Goal: Task Accomplishment & Management: Manage account settings

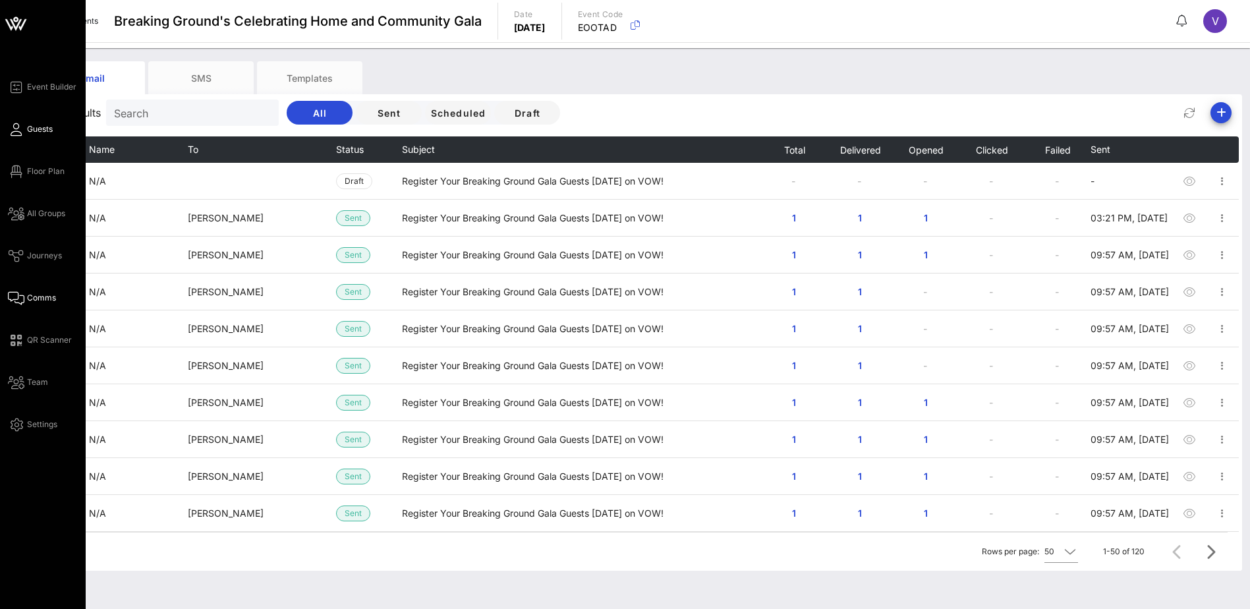
click at [17, 130] on icon at bounding box center [16, 129] width 16 height 2
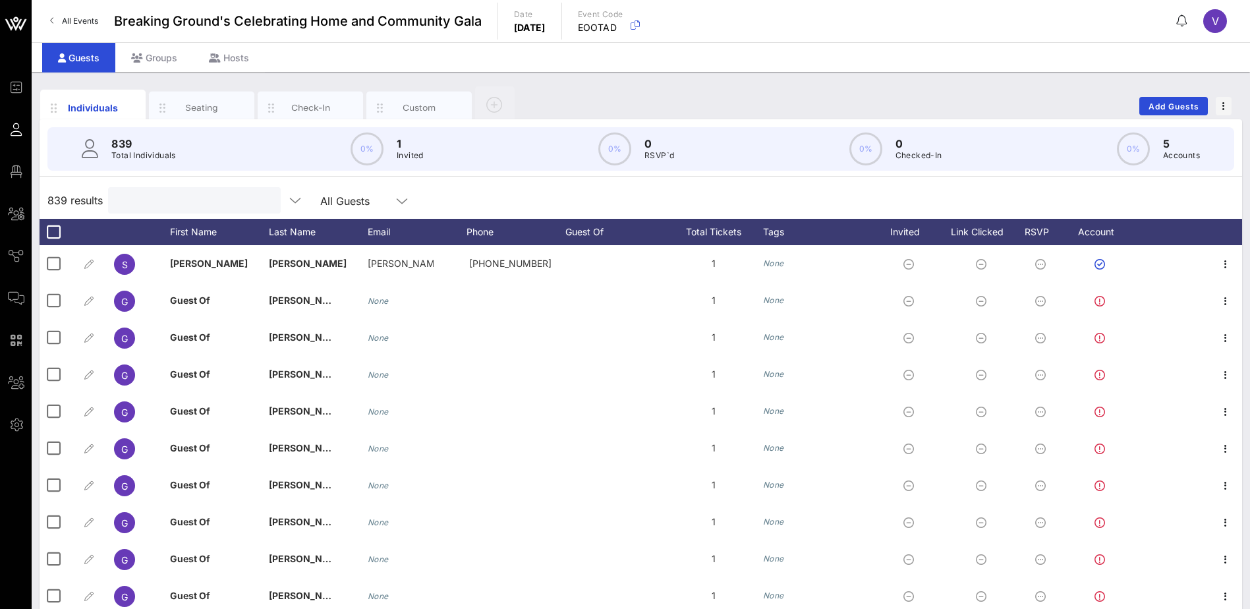
drag, startPoint x: 128, startPoint y: 200, endPoint x: 229, endPoint y: 196, distance: 100.9
click at [128, 200] on input "text" at bounding box center [193, 200] width 154 height 17
type input "[PERSON_NAME]"
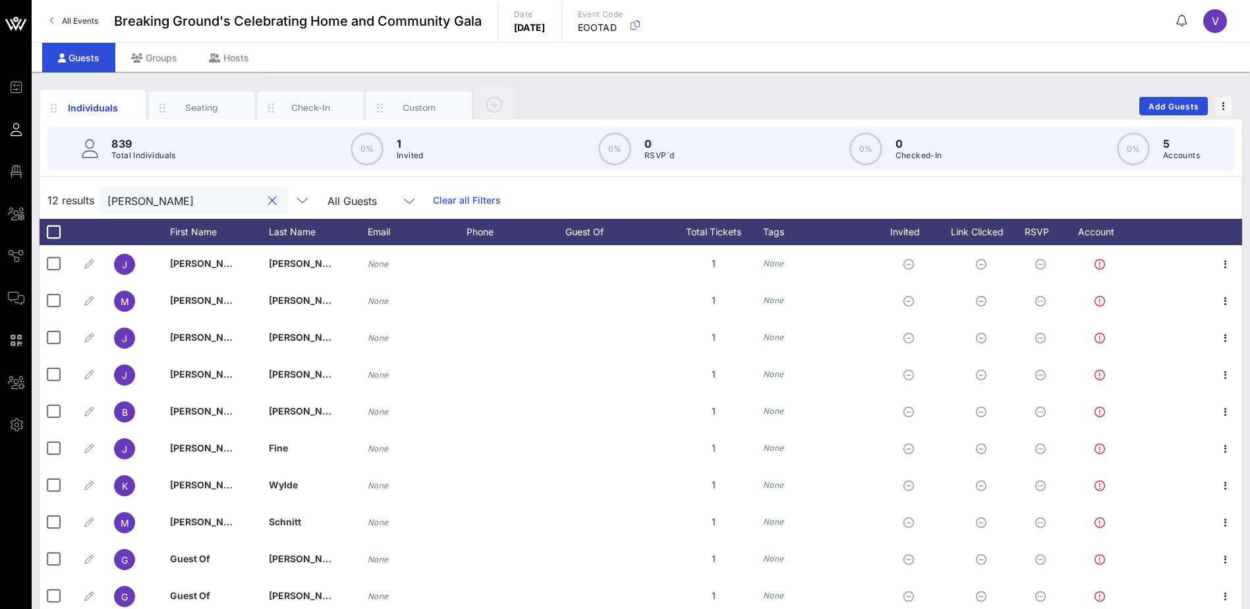
click at [268, 198] on button "clear icon" at bounding box center [272, 200] width 9 height 13
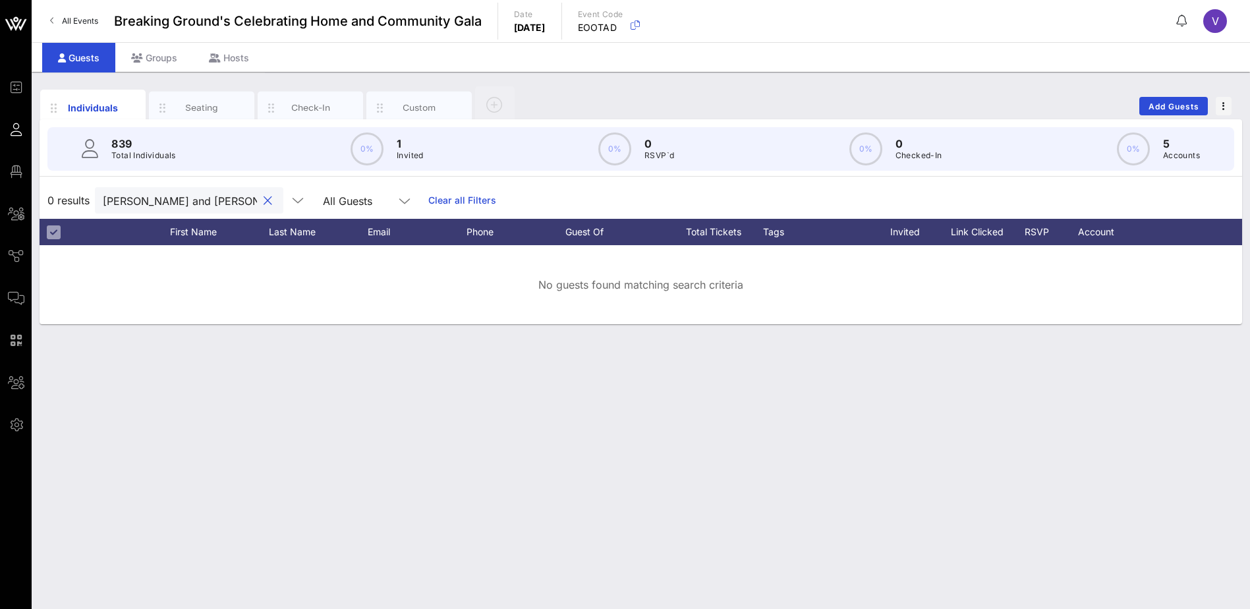
type input "[PERSON_NAME] and [PERSON_NAME]"
click at [264, 197] on button "clear icon" at bounding box center [268, 200] width 9 height 13
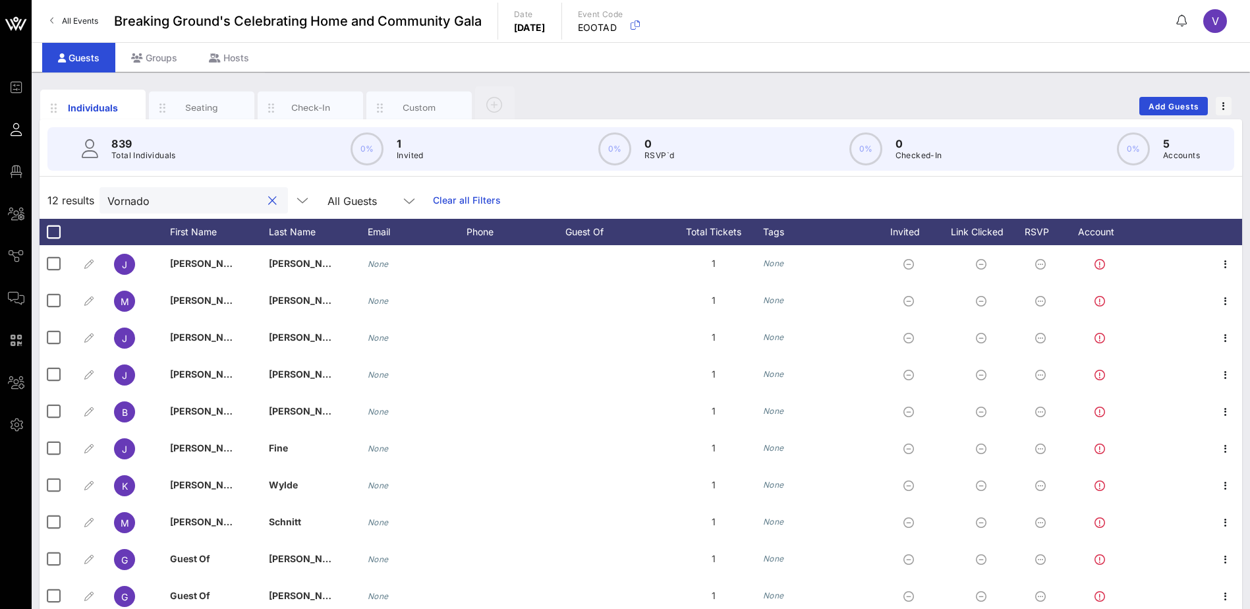
type input "Vornado"
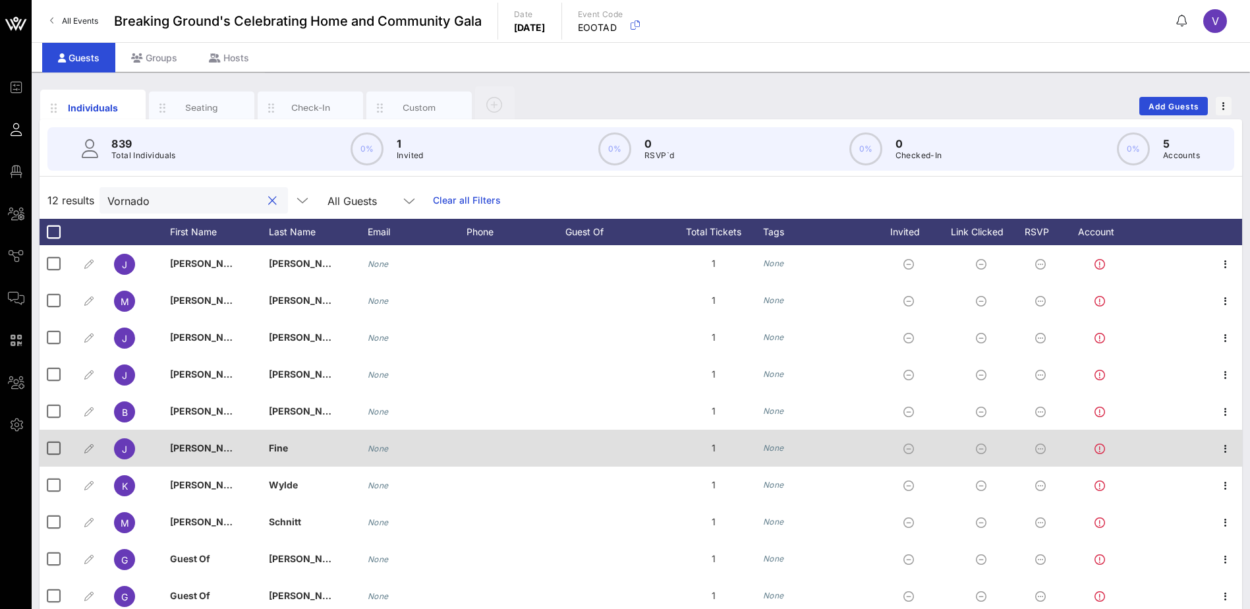
scroll to position [47, 0]
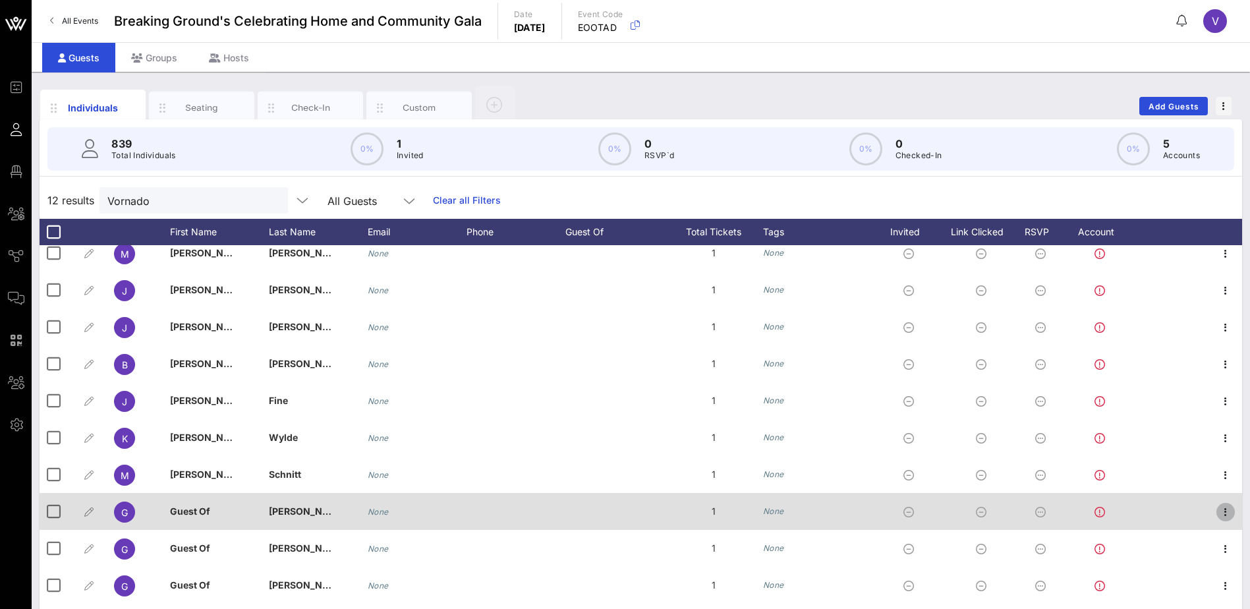
click at [1218, 514] on icon "button" at bounding box center [1226, 512] width 16 height 16
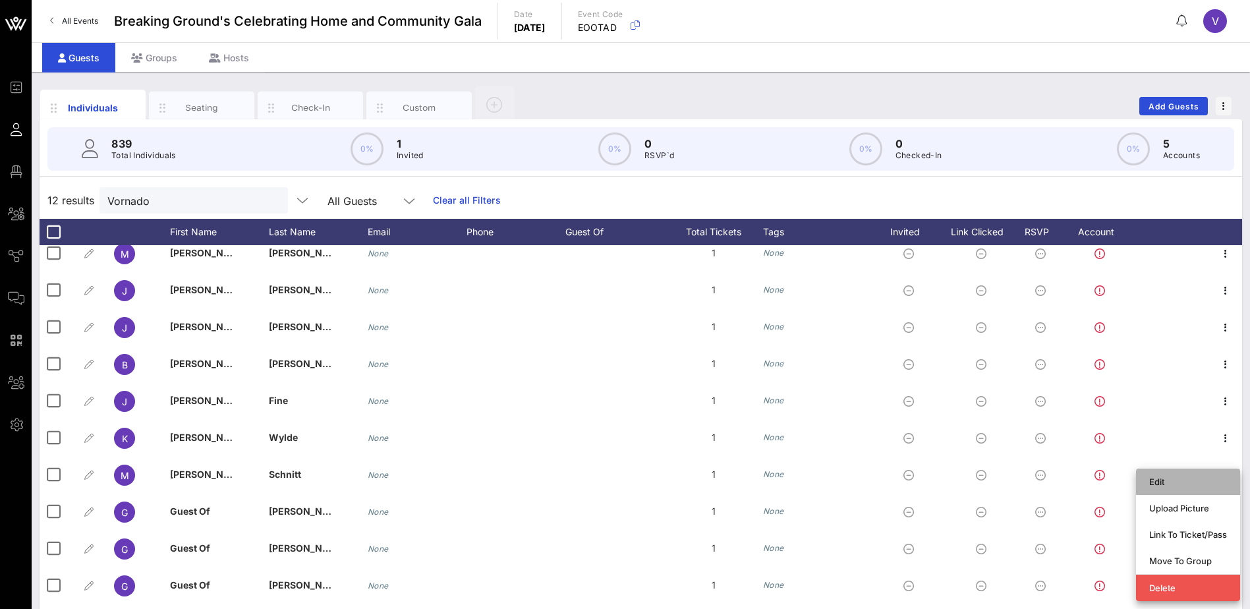
click at [1159, 484] on div "Edit" at bounding box center [1188, 481] width 78 height 11
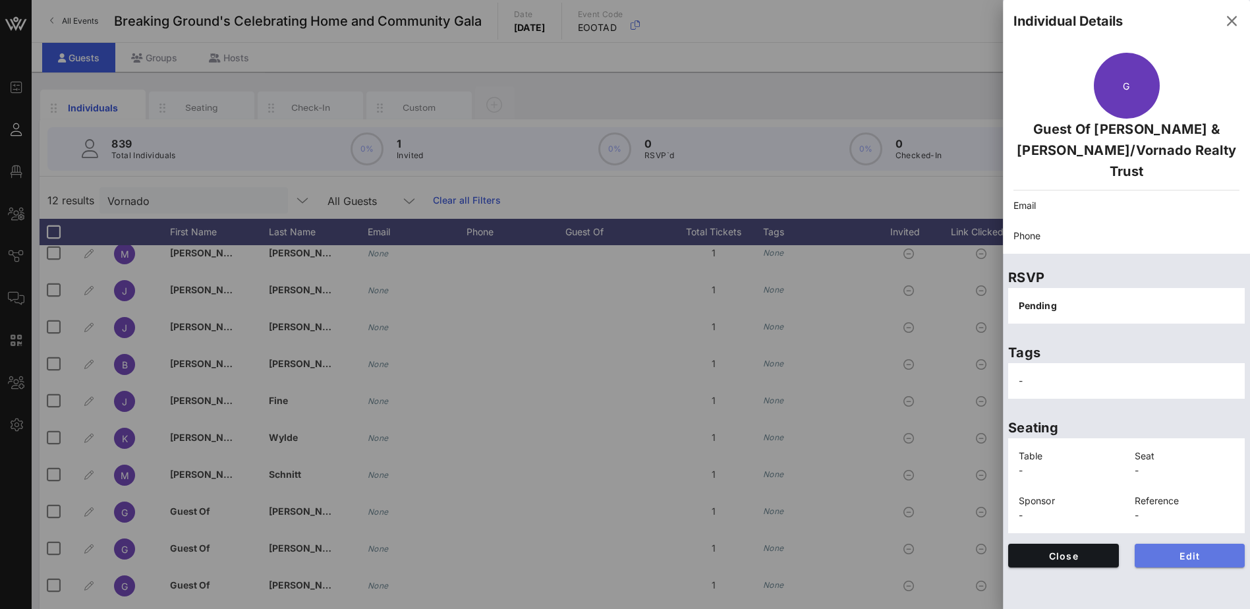
click at [1197, 550] on span "Edit" at bounding box center [1190, 555] width 90 height 11
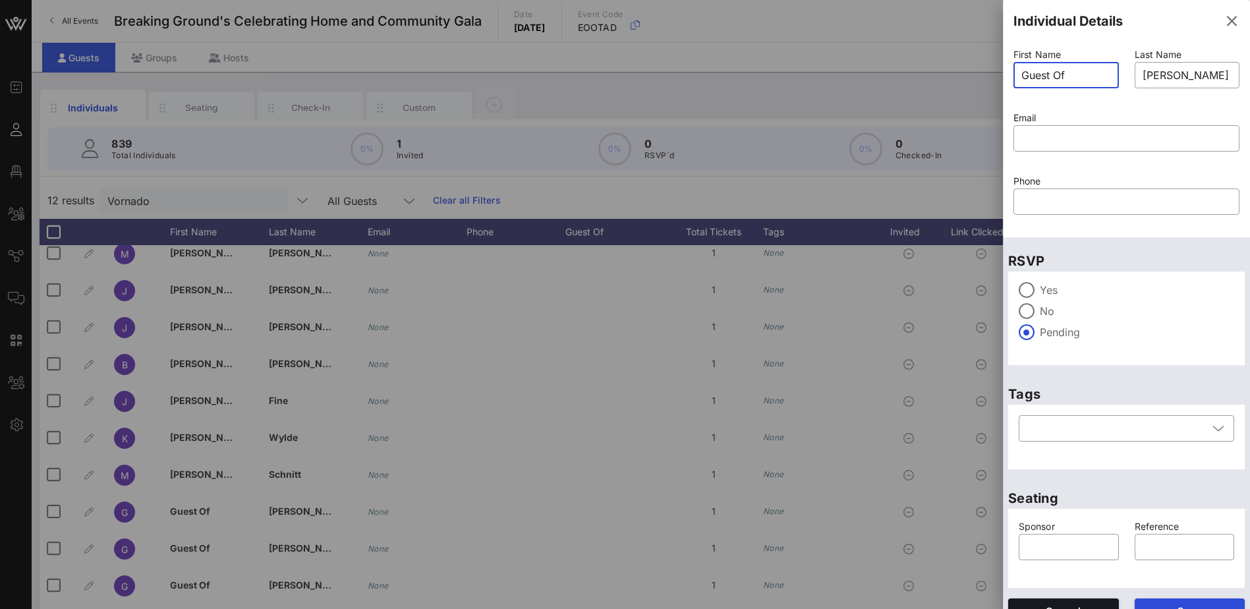
drag, startPoint x: 1069, startPoint y: 77, endPoint x: 994, endPoint y: 71, distance: 74.7
click at [994, 71] on div "Event Builder Guests Floor Plan All Groups Journeys Comms QR Scanner Team Setti…" at bounding box center [625, 327] width 1250 height 654
type input "[PERSON_NAME]"
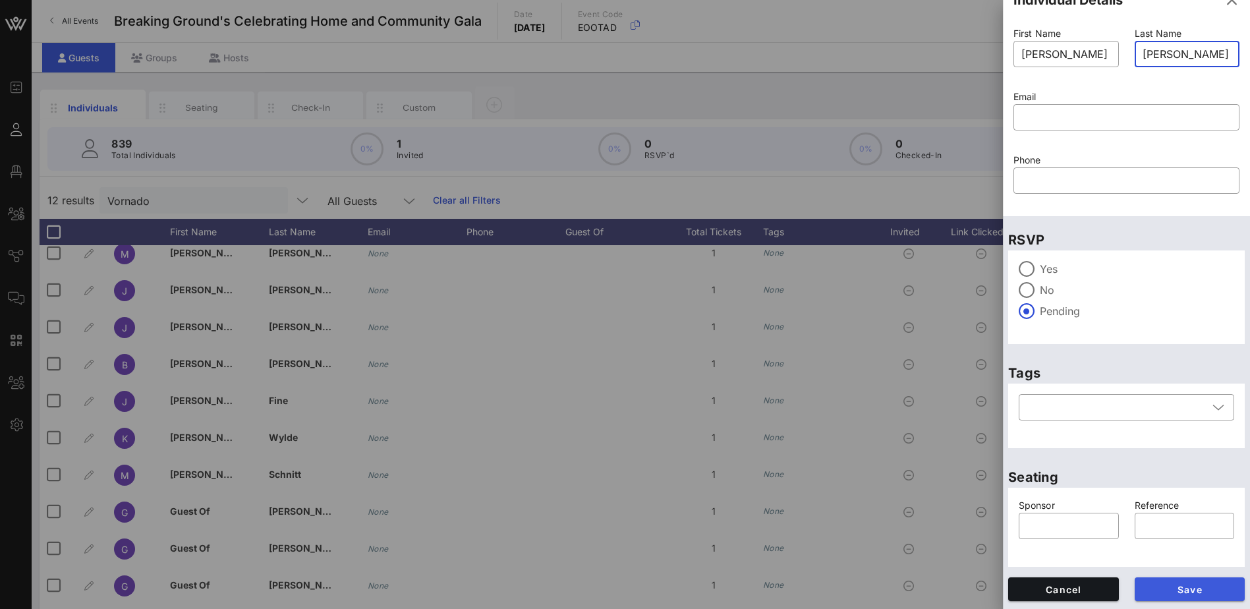
type input "[PERSON_NAME]"
click at [1195, 581] on button "Save" at bounding box center [1190, 589] width 111 height 24
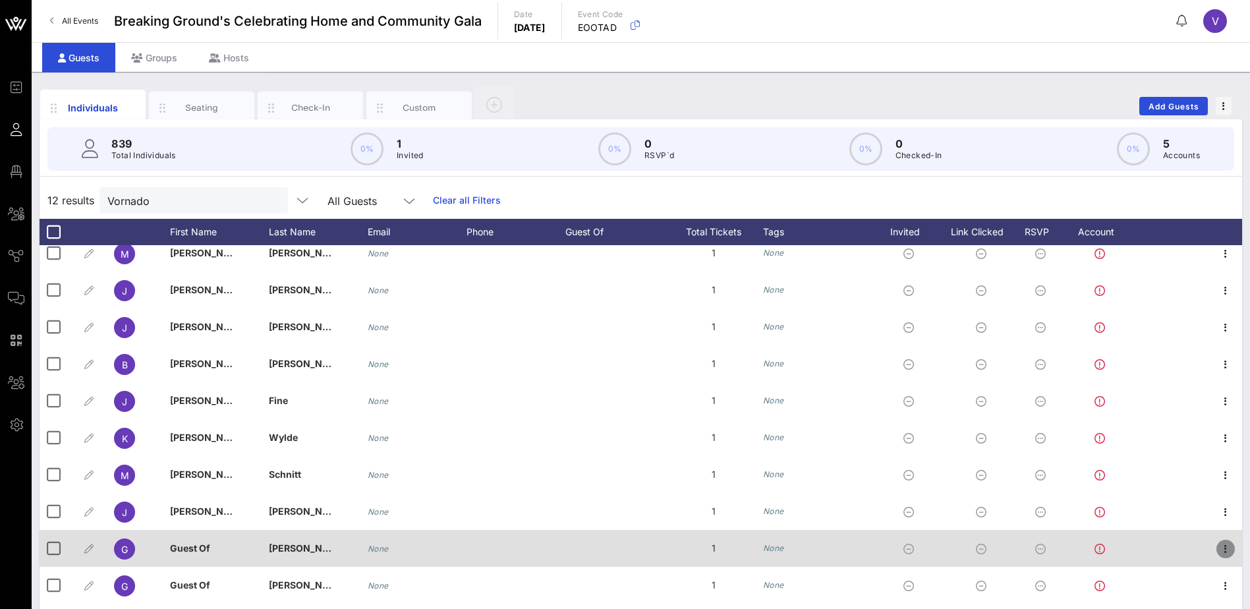
click at [1218, 546] on icon "button" at bounding box center [1226, 549] width 16 height 16
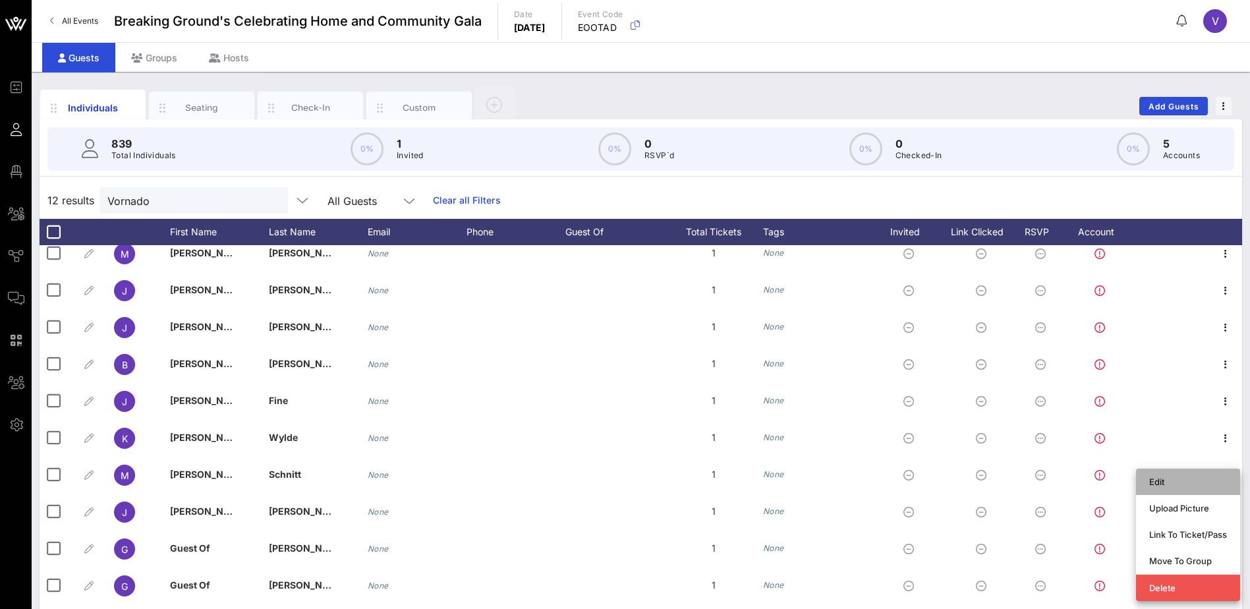
click at [1147, 480] on div "Edit" at bounding box center [1188, 482] width 104 height 26
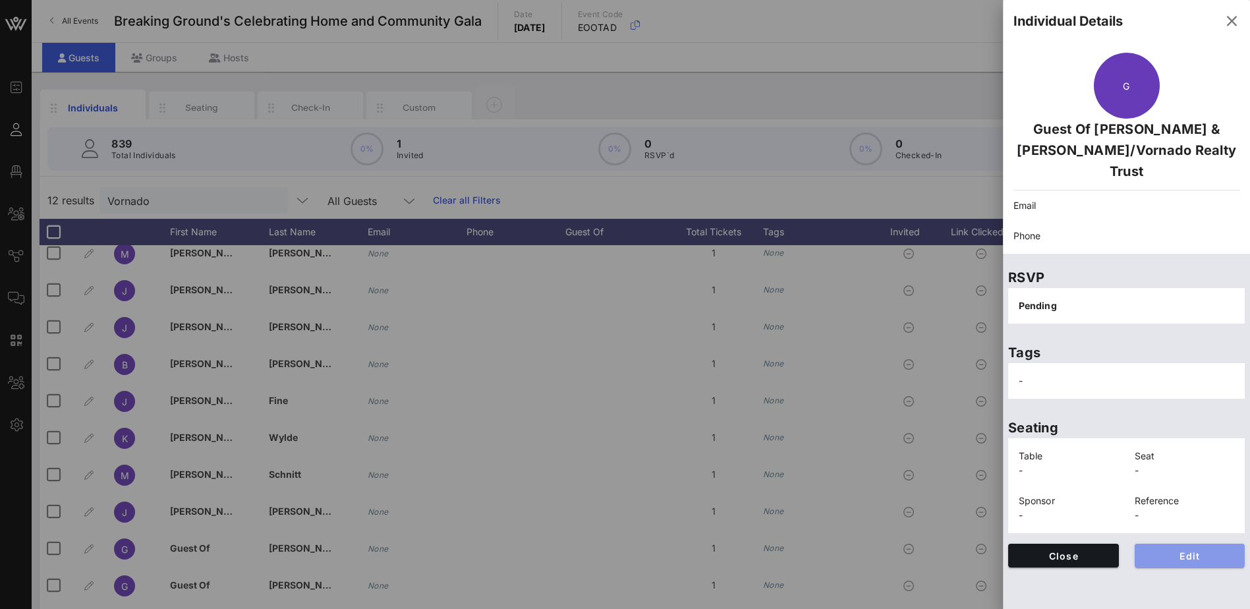
click at [1182, 550] on span "Edit" at bounding box center [1190, 555] width 90 height 11
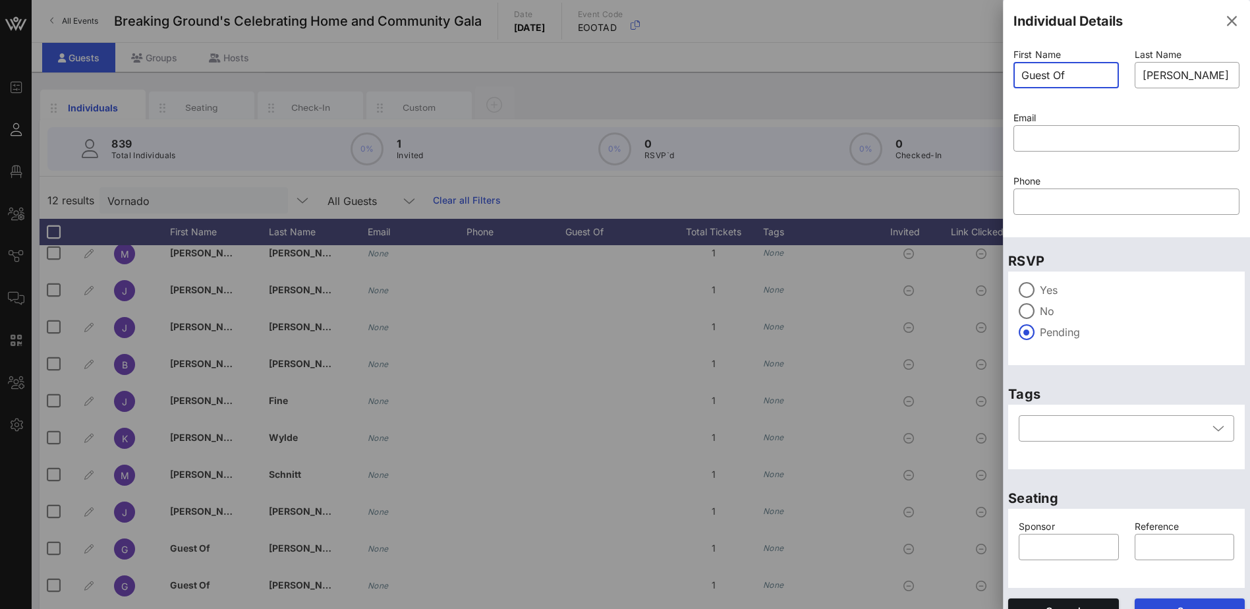
drag, startPoint x: 1072, startPoint y: 70, endPoint x: 985, endPoint y: 67, distance: 87.0
click at [985, 67] on div "Event Builder Guests Floor Plan All Groups Journeys Comms QR Scanner Team Setti…" at bounding box center [625, 327] width 1250 height 654
type input "[PERSON_NAME]"
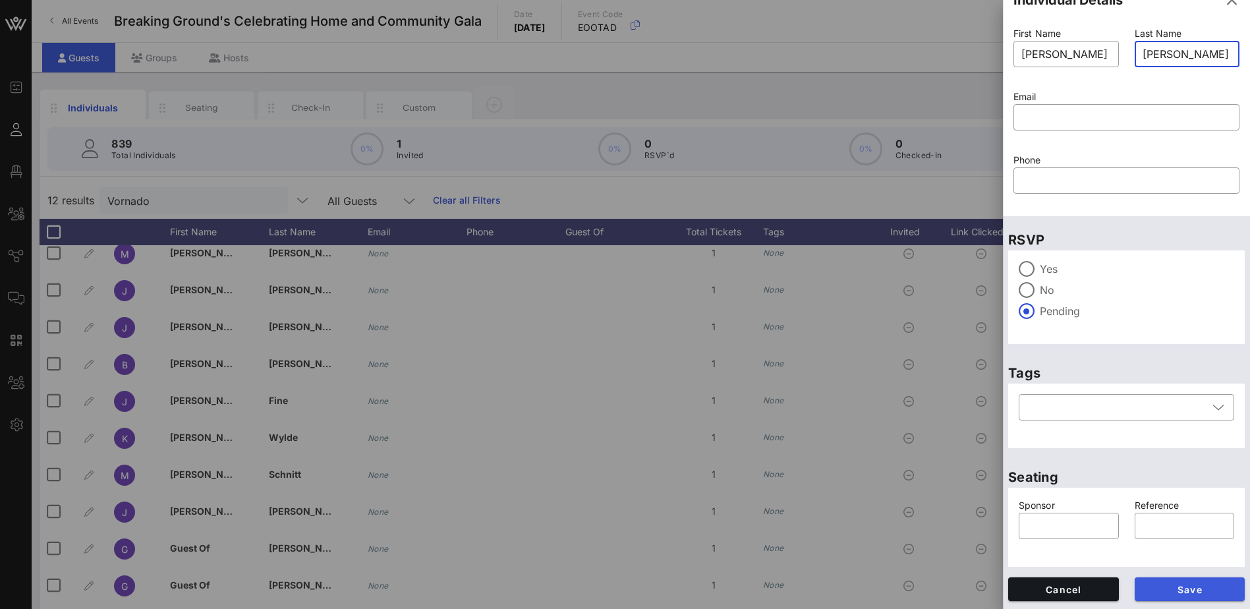
type input "[PERSON_NAME]"
click at [1166, 585] on span "Save" at bounding box center [1190, 589] width 90 height 11
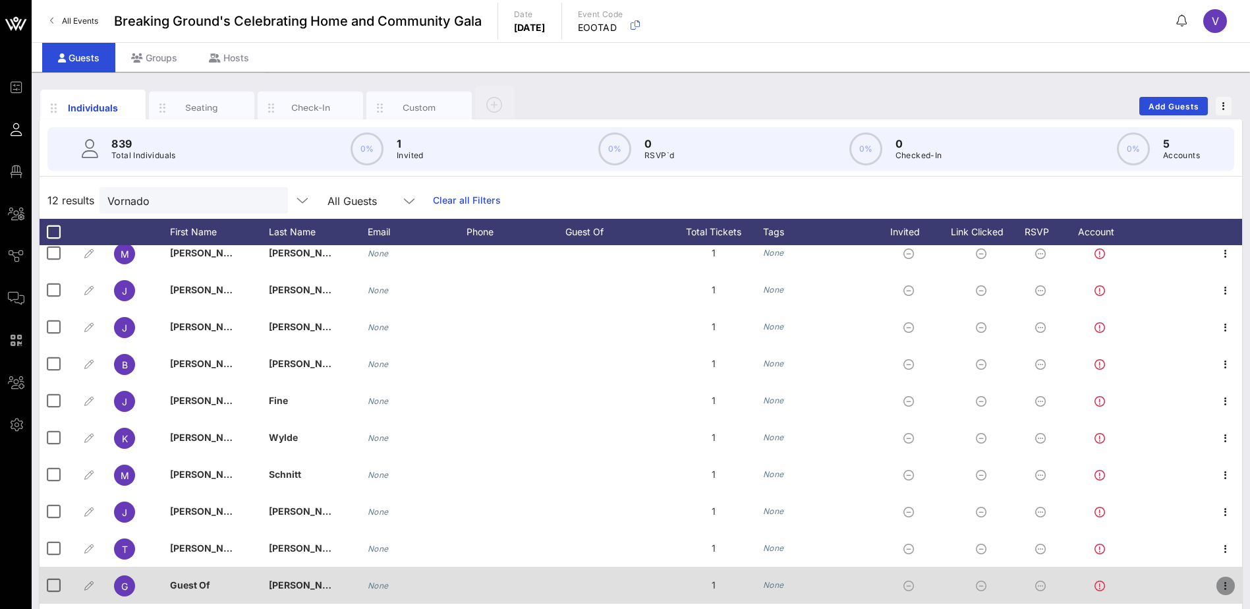
click at [1218, 583] on icon "button" at bounding box center [1226, 586] width 16 height 16
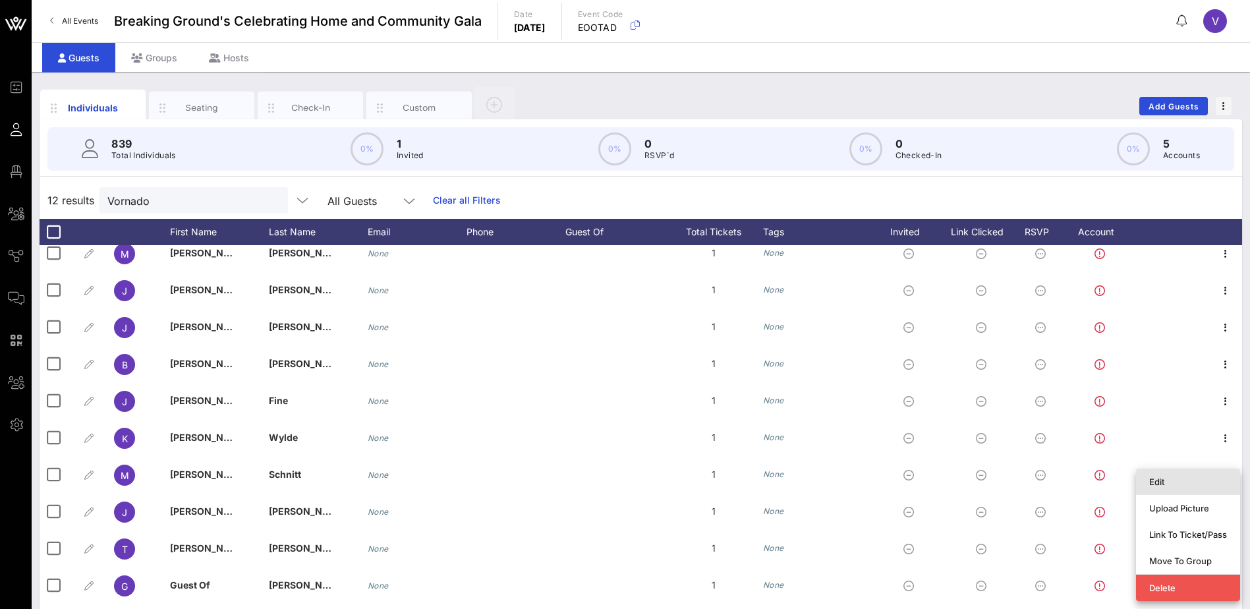
click at [1162, 476] on div "Edit" at bounding box center [1188, 481] width 78 height 11
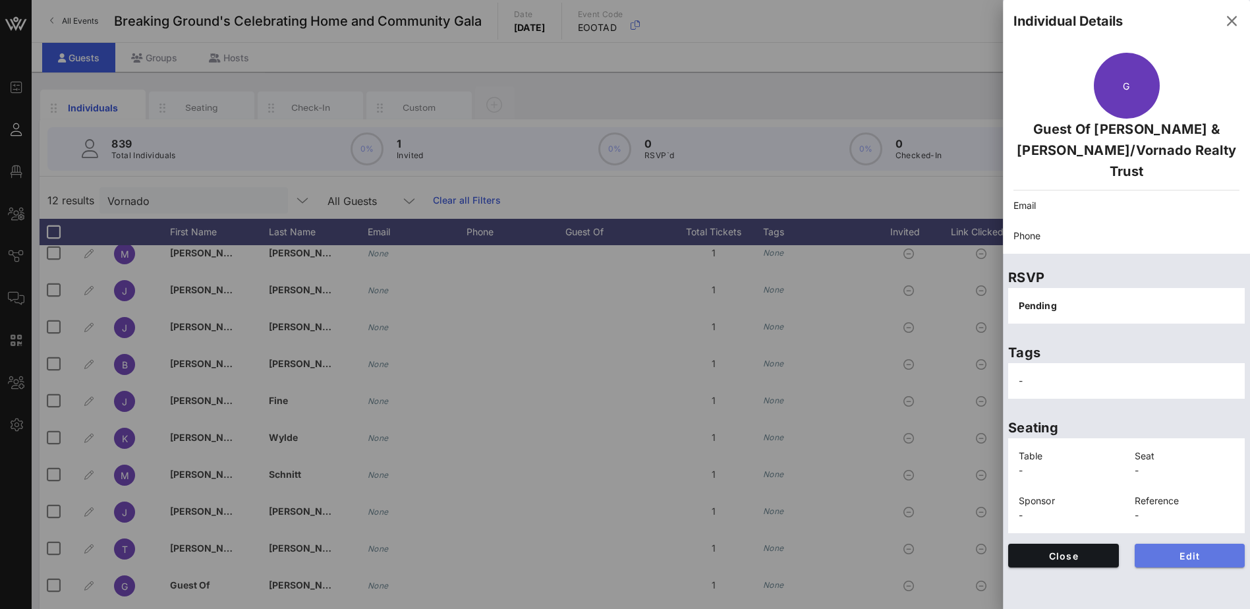
click at [1183, 550] on span "Edit" at bounding box center [1190, 555] width 90 height 11
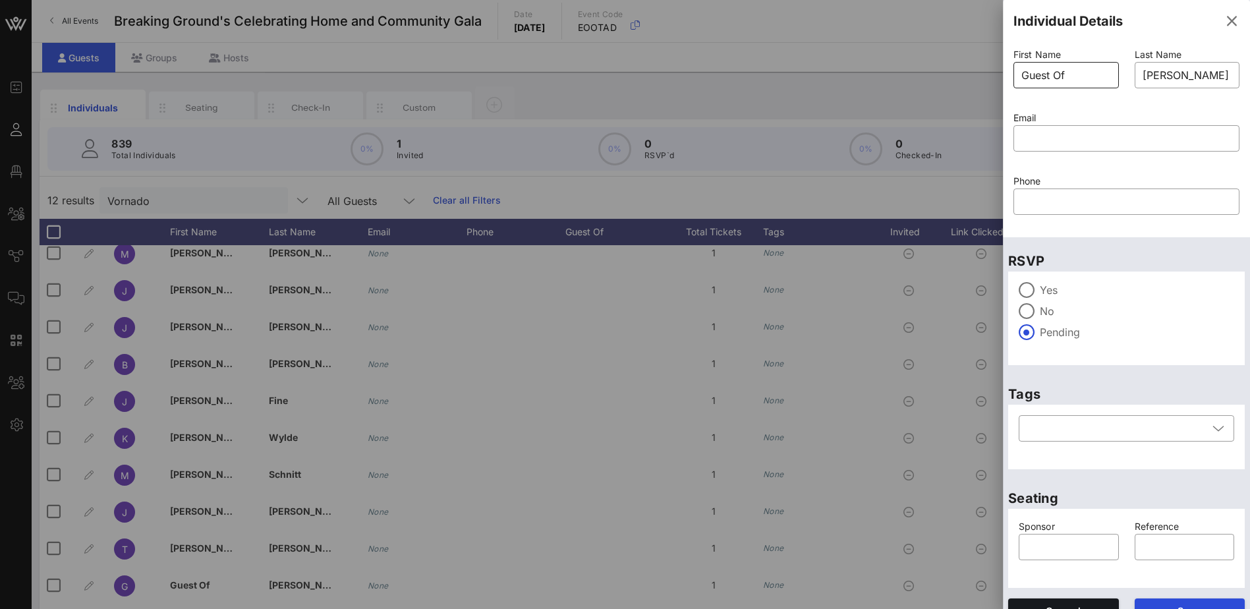
click at [1076, 78] on input "Guest Of" at bounding box center [1066, 75] width 90 height 21
drag, startPoint x: 1073, startPoint y: 71, endPoint x: 975, endPoint y: 71, distance: 98.8
click at [975, 71] on div "Event Builder Guests Floor Plan All Groups Journeys Comms QR Scanner Team Setti…" at bounding box center [625, 327] width 1250 height 654
type input "[PERSON_NAME]"
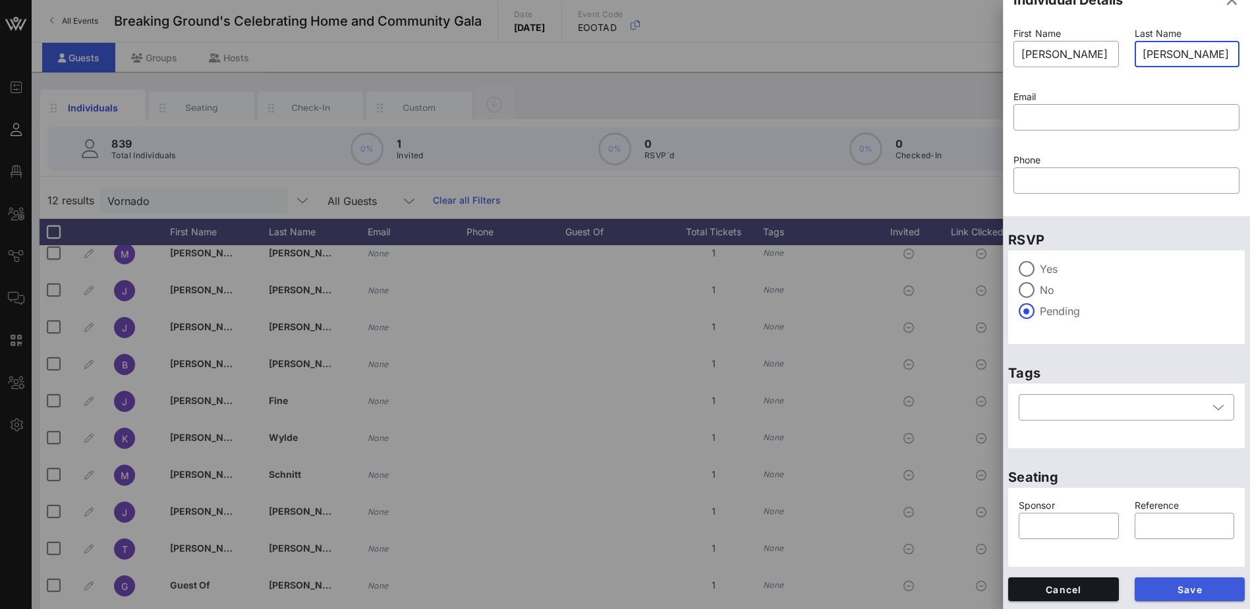
type input "[PERSON_NAME]"
click at [1196, 582] on button "Save" at bounding box center [1190, 589] width 111 height 24
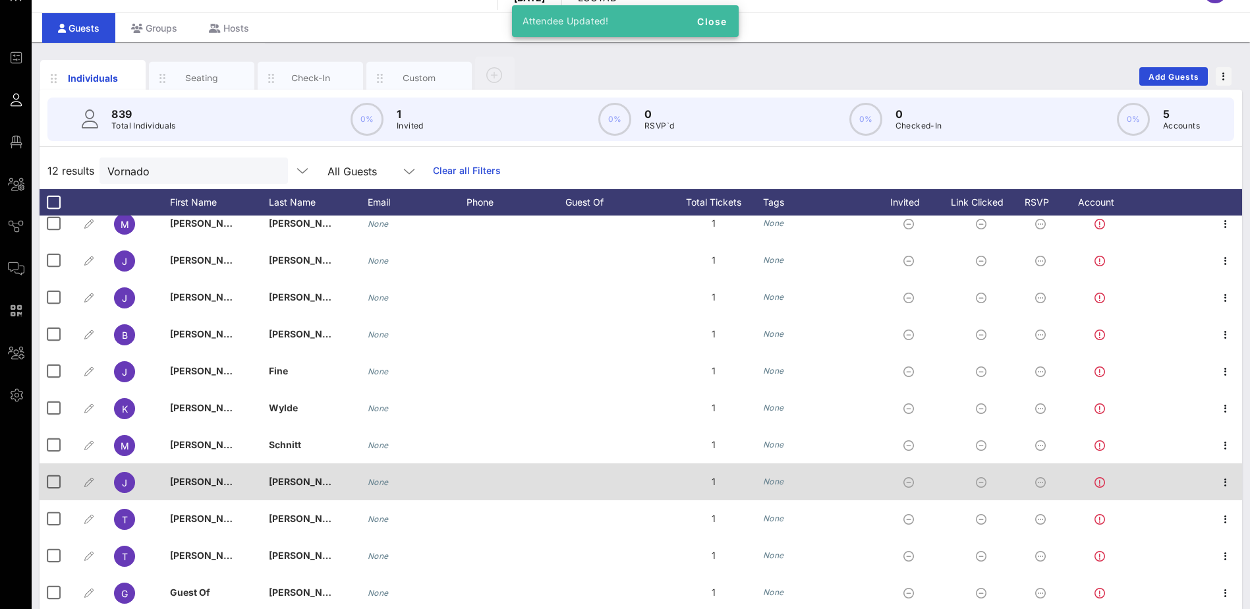
scroll to position [45, 0]
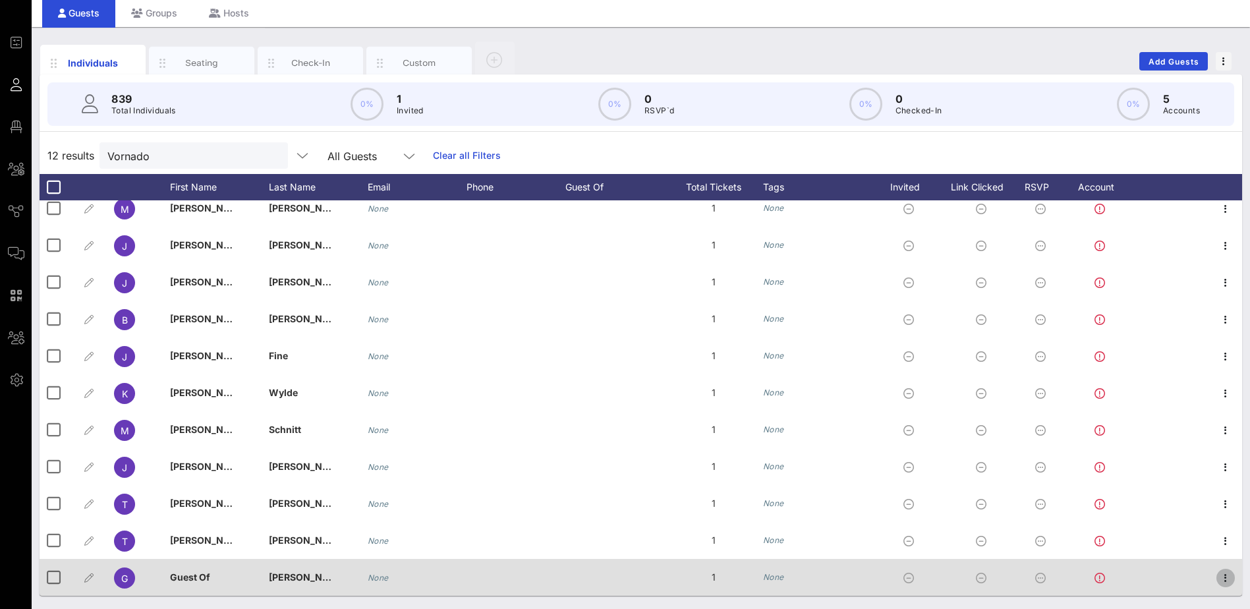
click at [1218, 577] on icon "button" at bounding box center [1226, 578] width 16 height 16
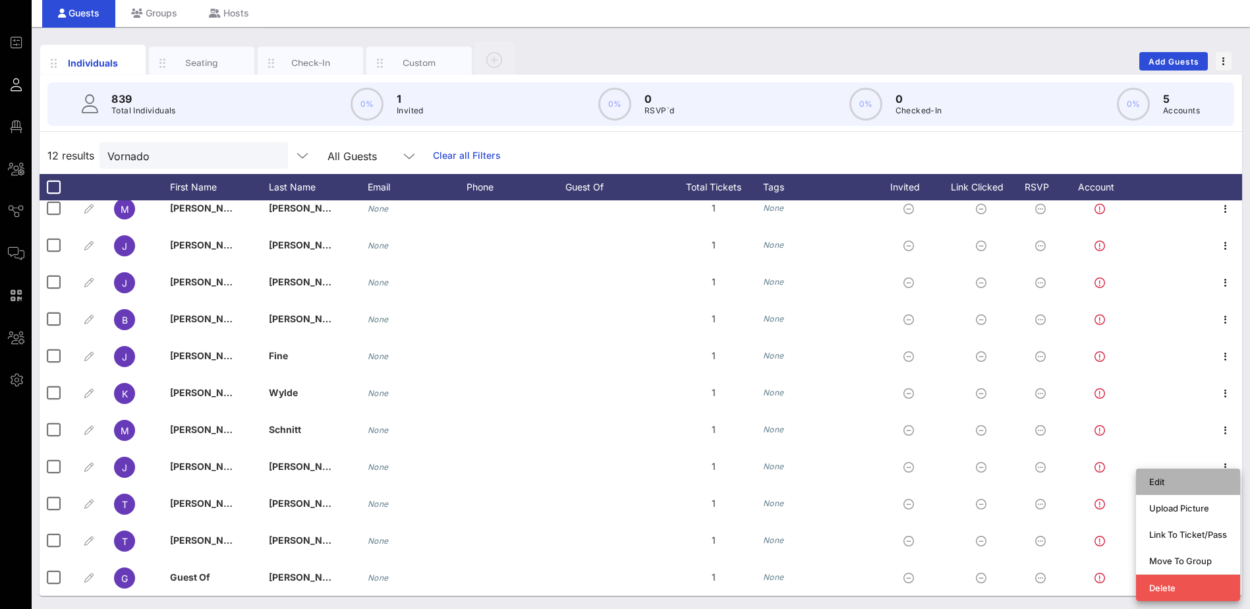
click at [1160, 478] on div "Edit" at bounding box center [1188, 481] width 78 height 11
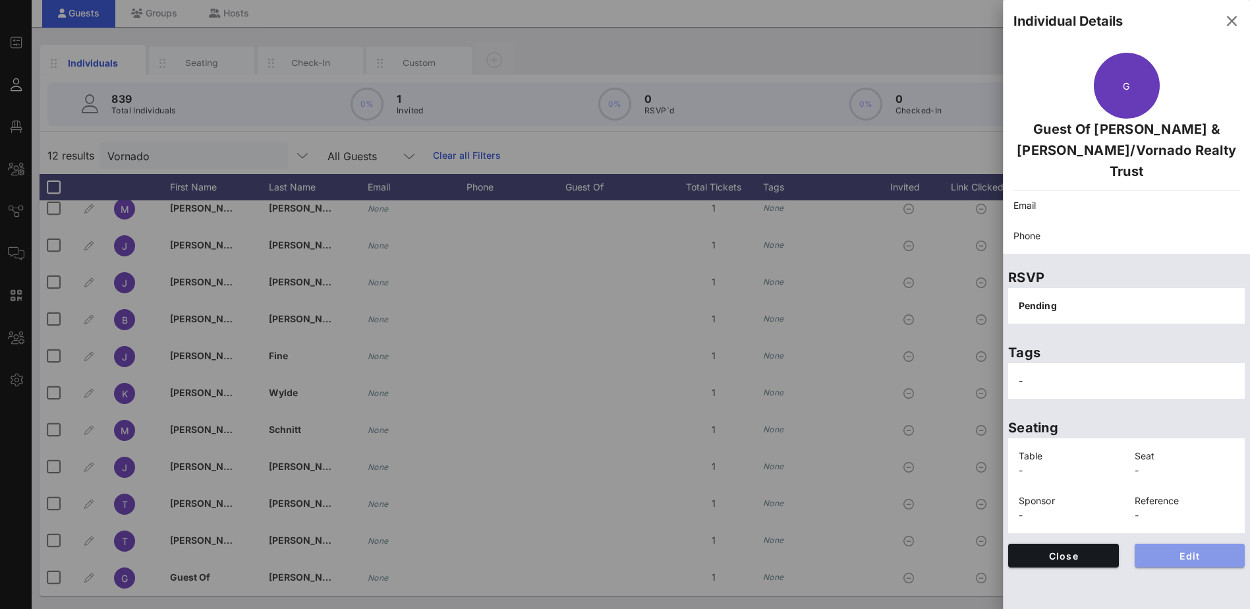
click at [1176, 550] on span "Edit" at bounding box center [1190, 555] width 90 height 11
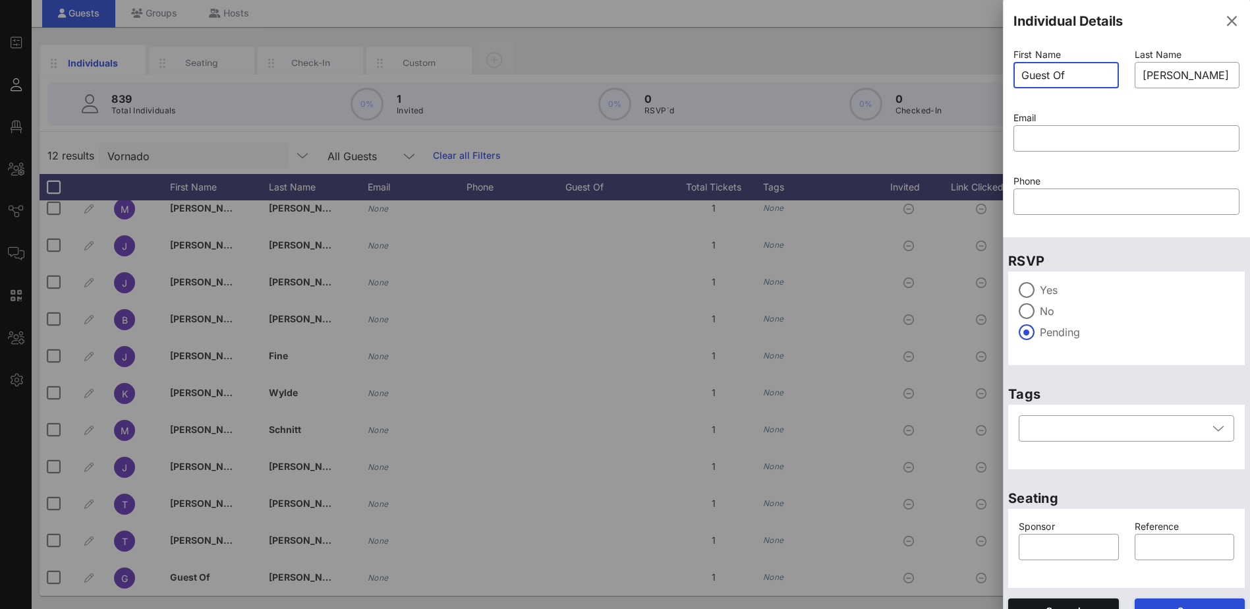
drag, startPoint x: 1073, startPoint y: 72, endPoint x: 1010, endPoint y: 72, distance: 63.3
click at [1010, 72] on div "First Name ​ Guest Of" at bounding box center [1066, 76] width 121 height 63
type input "[PERSON_NAME]"
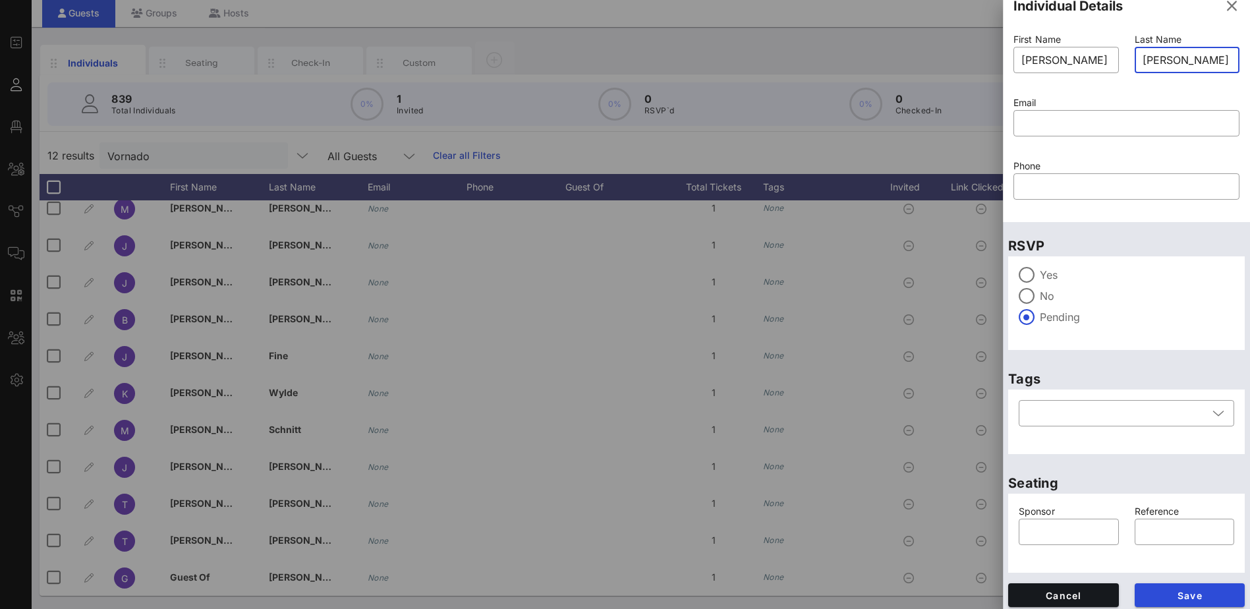
scroll to position [21, 0]
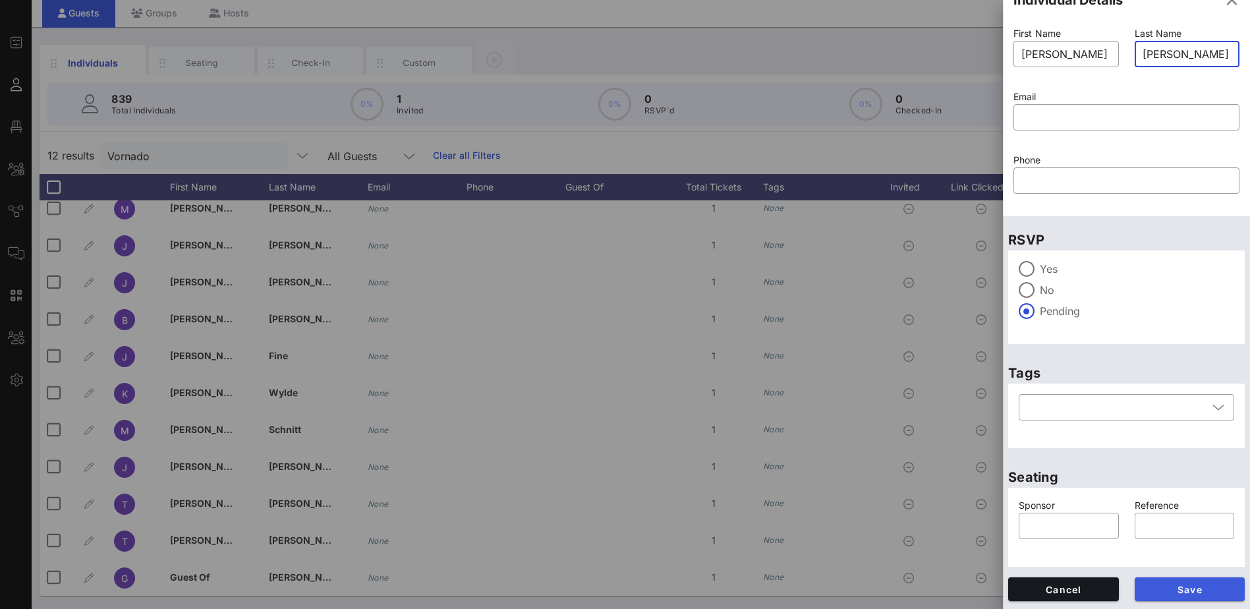
type input "[PERSON_NAME]"
click at [1174, 586] on span "Save" at bounding box center [1190, 589] width 90 height 11
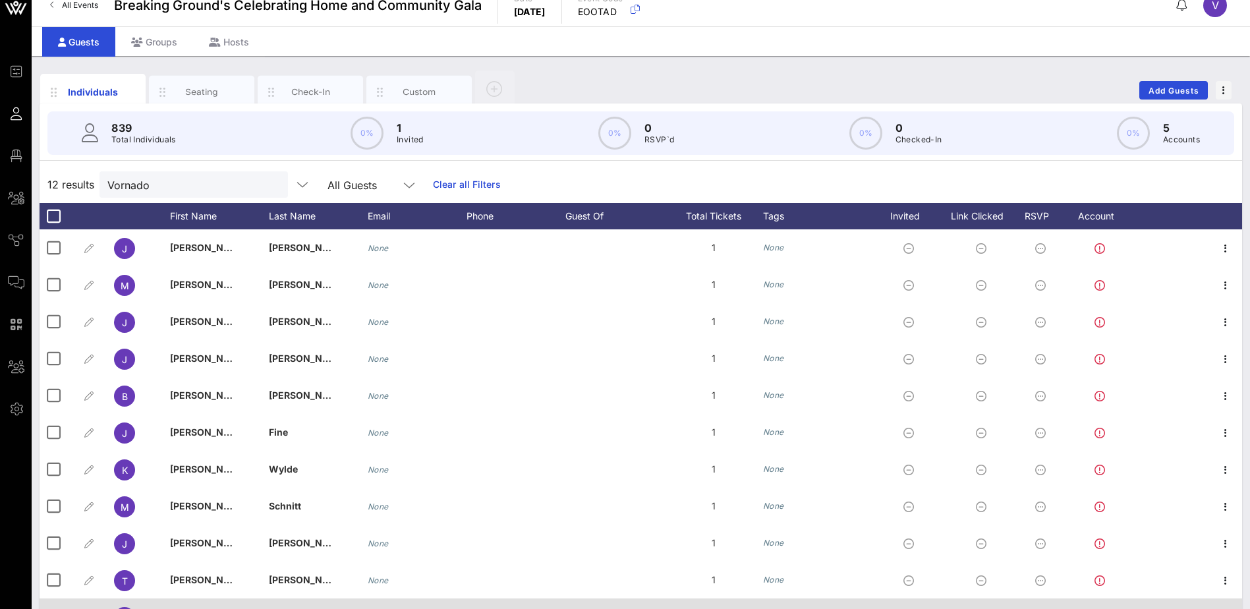
scroll to position [0, 0]
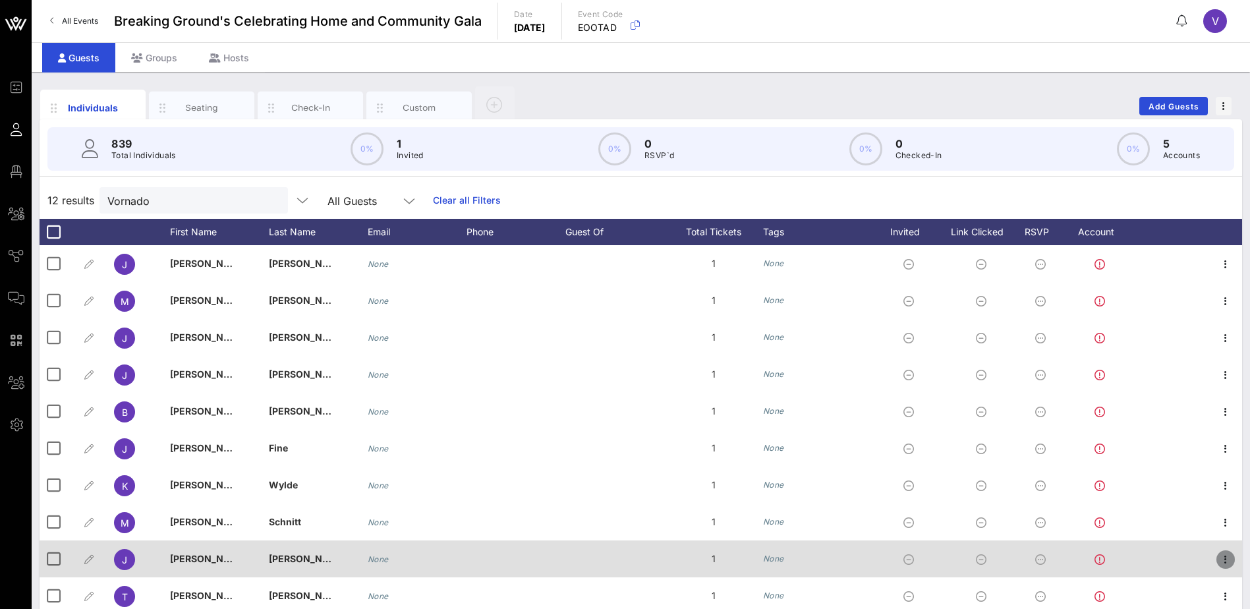
click at [1218, 559] on icon "button" at bounding box center [1226, 560] width 16 height 16
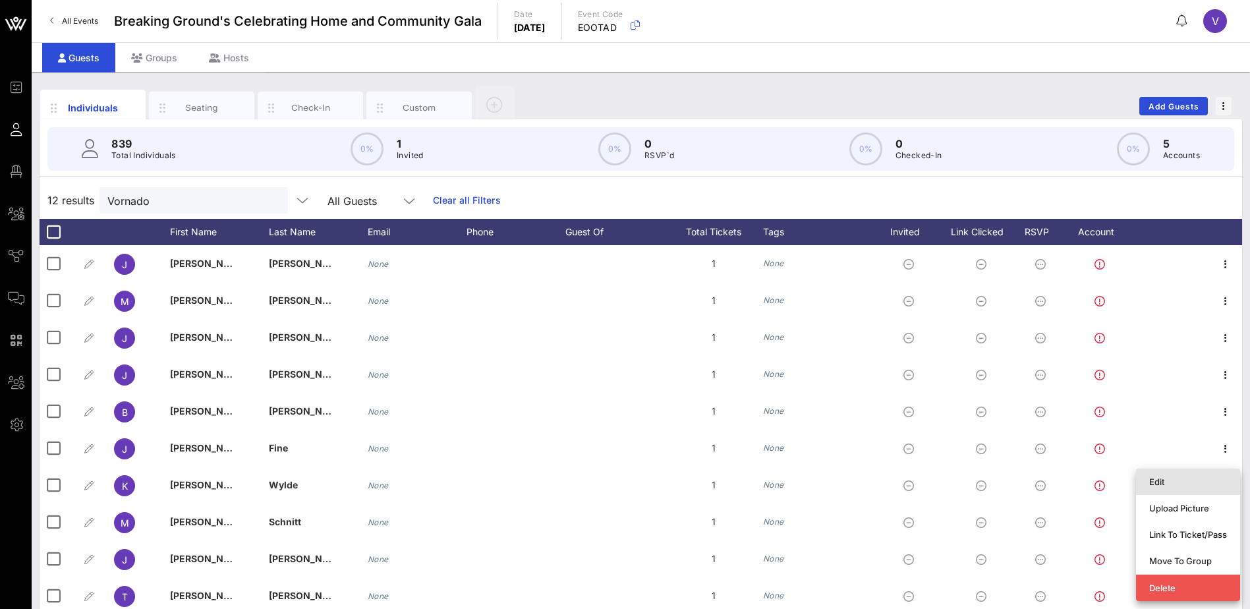
click at [1154, 486] on div "Edit" at bounding box center [1188, 481] width 78 height 11
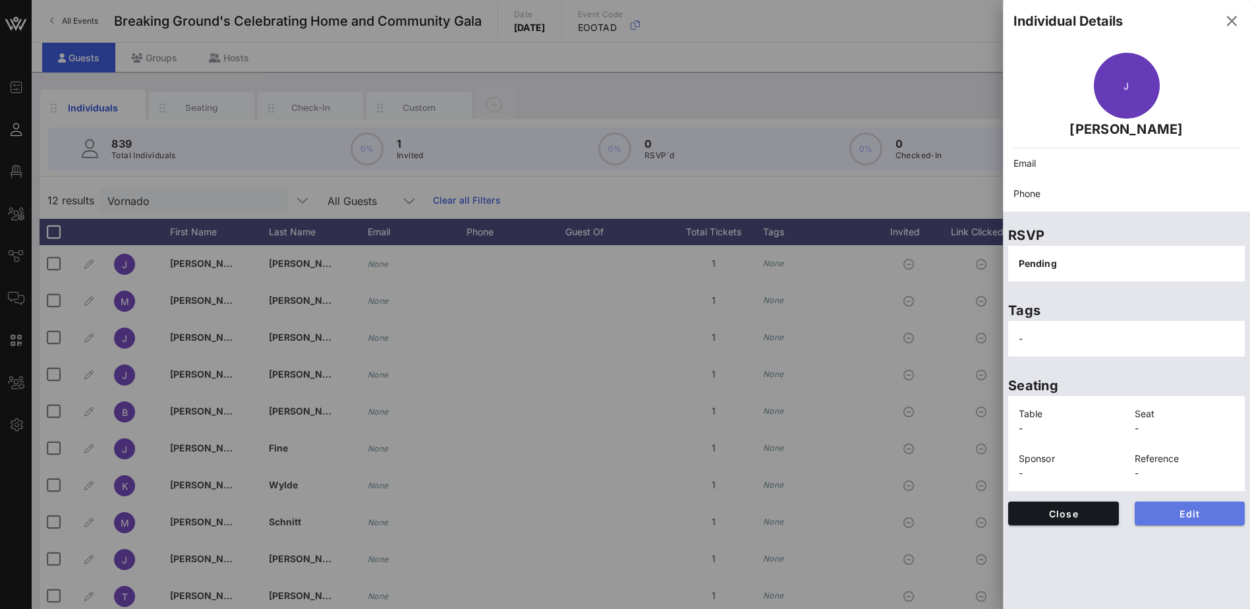
click at [1172, 516] on span "Edit" at bounding box center [1190, 513] width 90 height 11
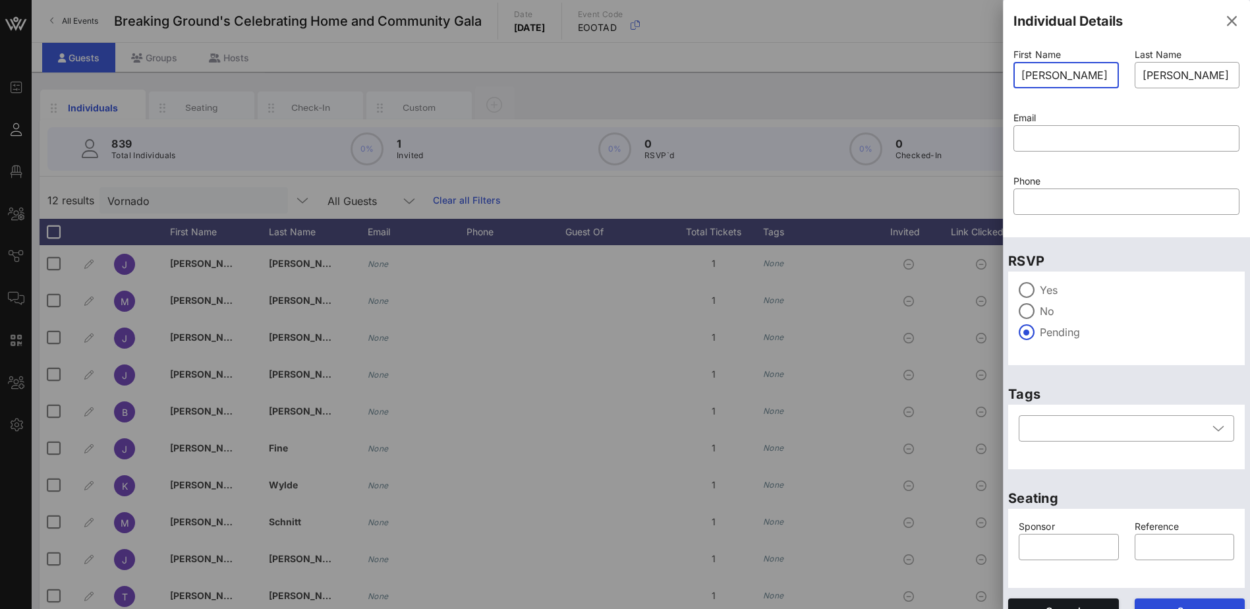
drag, startPoint x: 1069, startPoint y: 67, endPoint x: 1004, endPoint y: 70, distance: 64.7
click at [1004, 70] on div "First Name ​ [PERSON_NAME] Last Name ​ [PERSON_NAME] Email ​ Phone ​" at bounding box center [1126, 139] width 247 height 195
type input "Guest of"
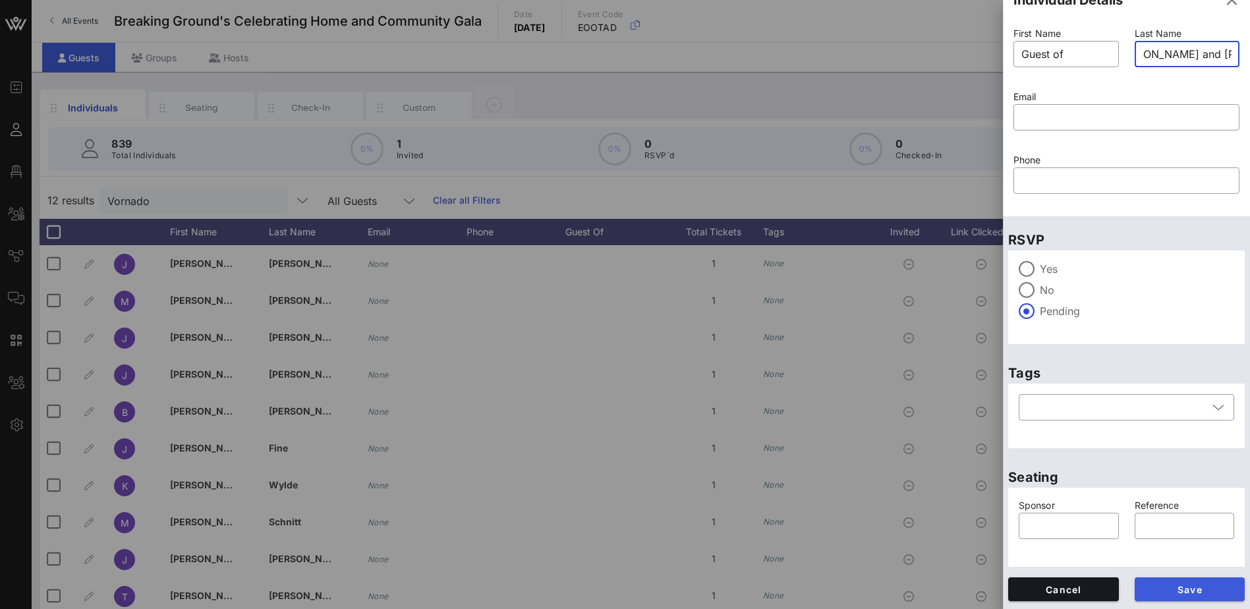
type input "[PERSON_NAME] and [PERSON_NAME]"
click at [1198, 584] on span "Save" at bounding box center [1190, 589] width 90 height 11
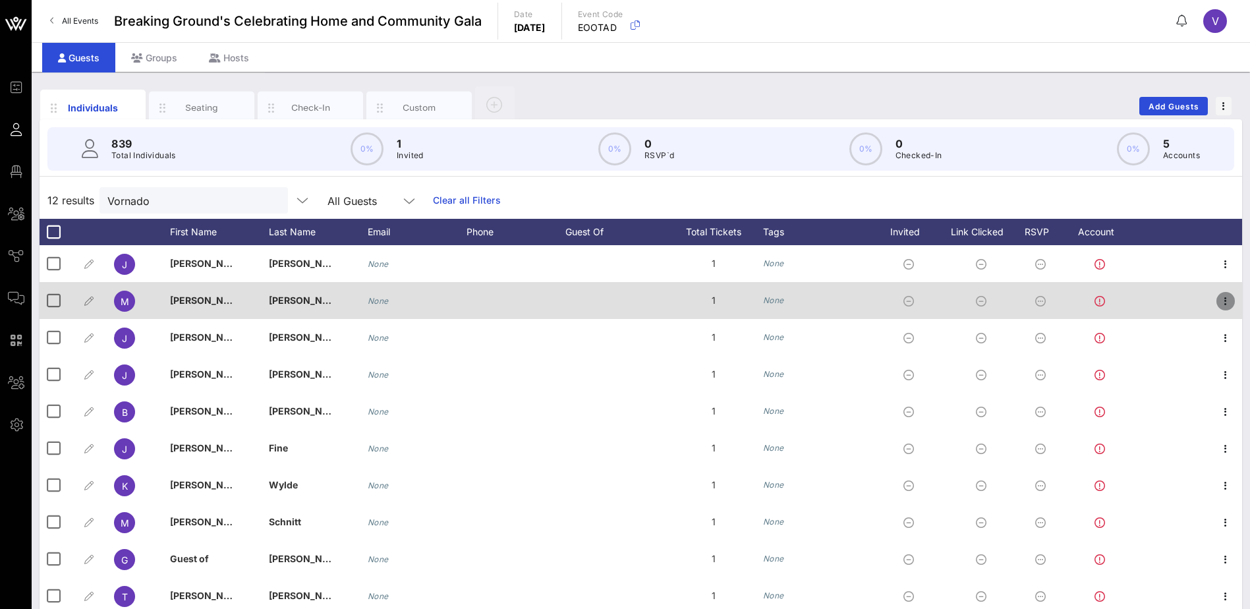
click at [1218, 300] on icon "button" at bounding box center [1226, 301] width 16 height 16
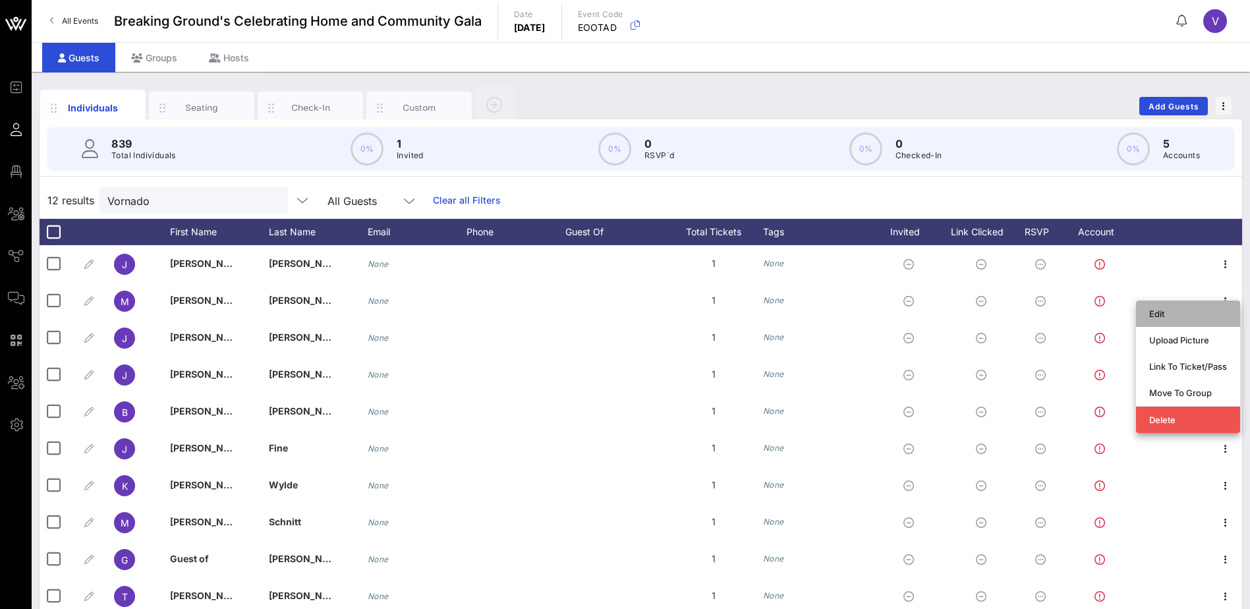
click at [1161, 316] on div "Edit" at bounding box center [1188, 313] width 78 height 11
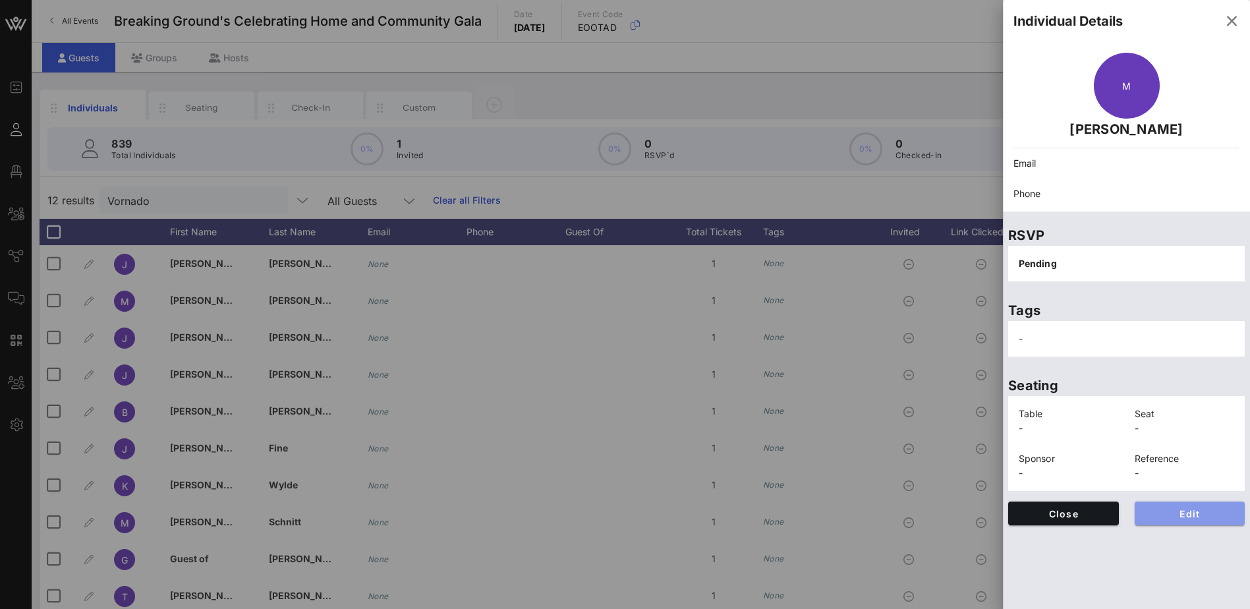
click at [1191, 508] on span "Edit" at bounding box center [1190, 513] width 90 height 11
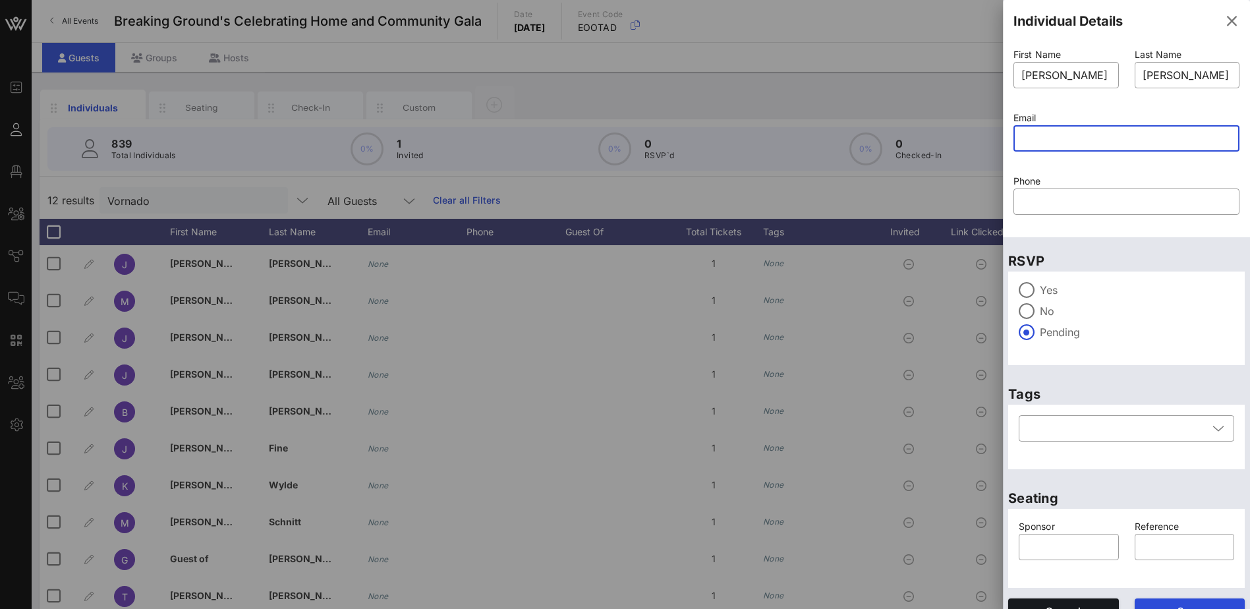
click at [1050, 140] on input "text" at bounding box center [1126, 138] width 210 height 21
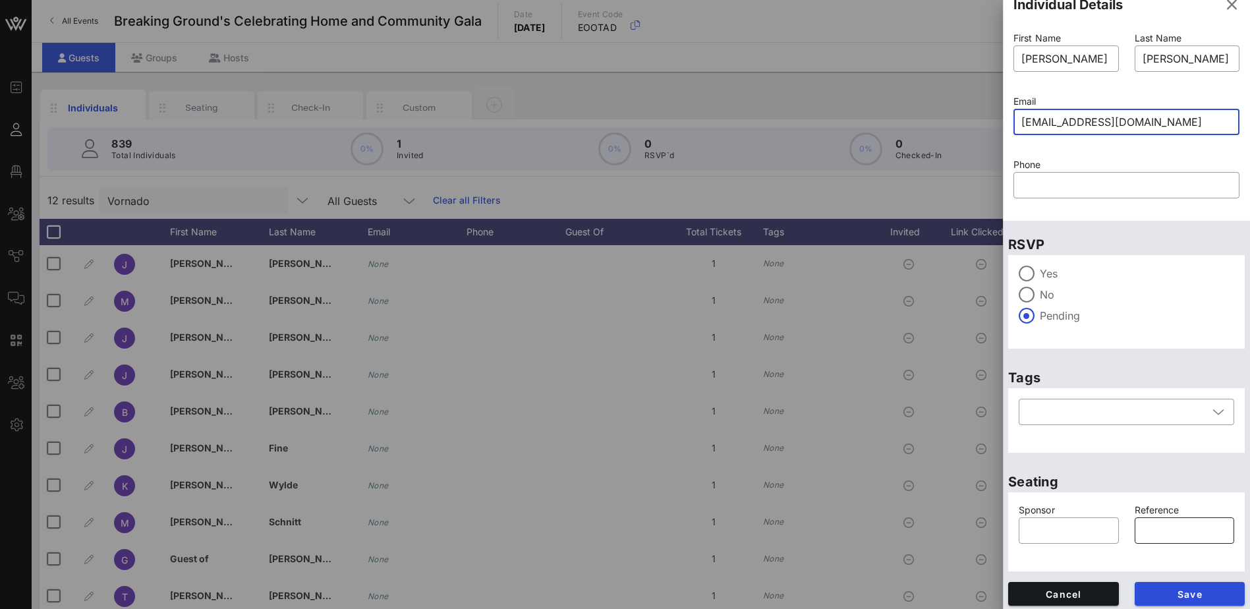
scroll to position [21, 0]
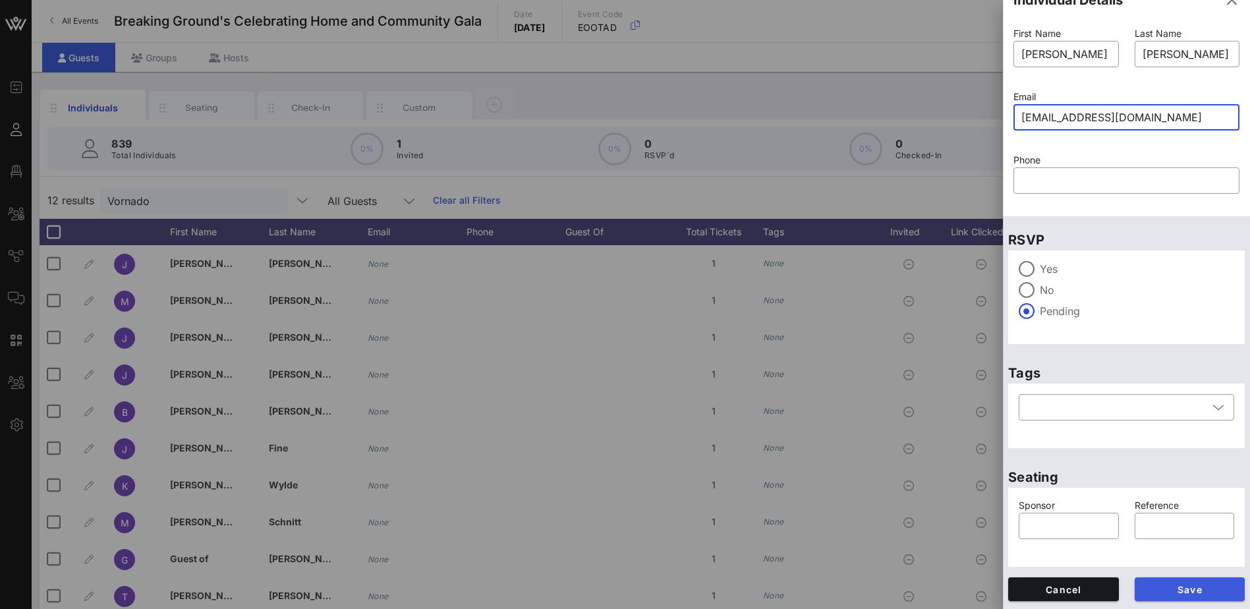
type input "[EMAIL_ADDRESS][DOMAIN_NAME]"
click at [1182, 590] on span "Save" at bounding box center [1190, 589] width 90 height 11
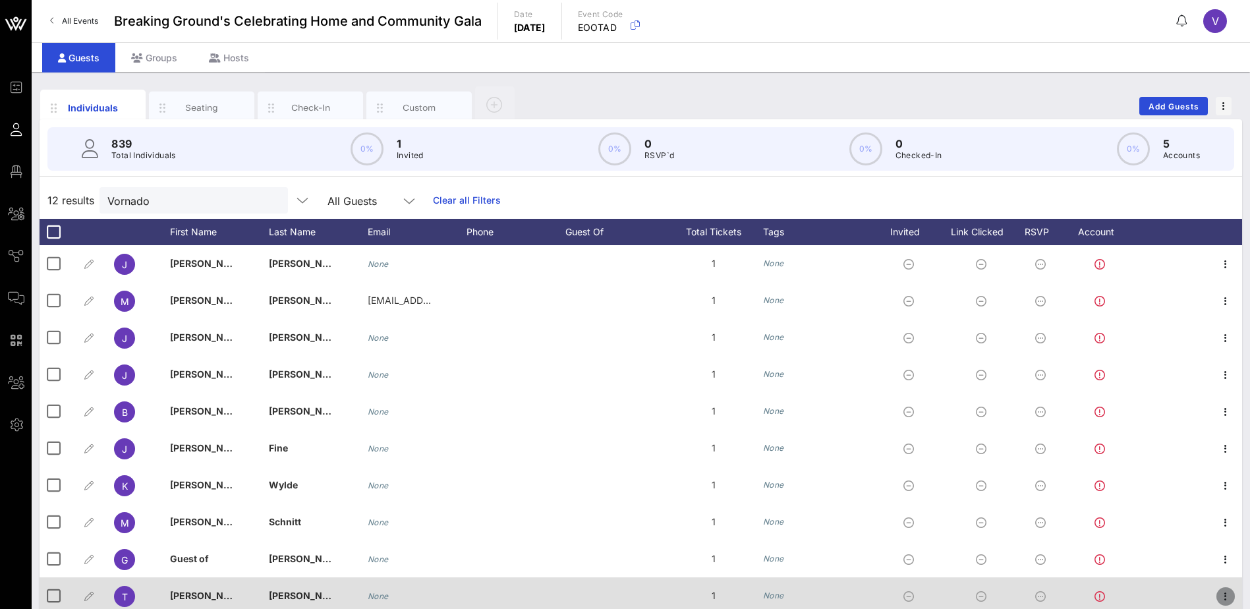
click at [1218, 597] on icon "button" at bounding box center [1226, 596] width 16 height 16
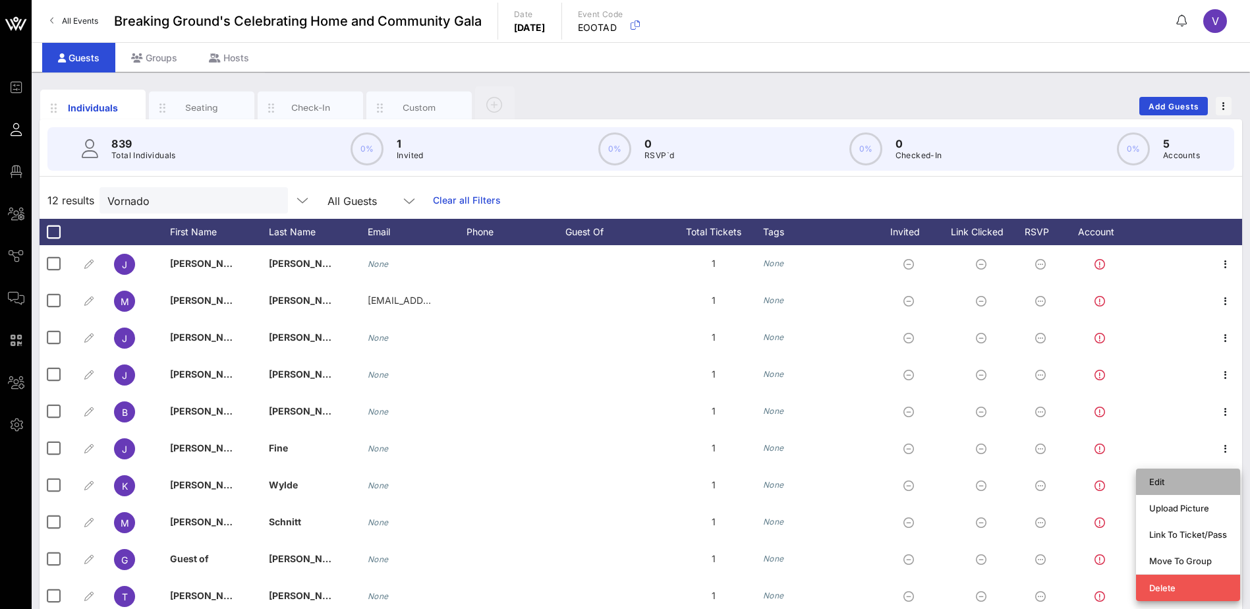
click at [1164, 480] on div "Edit" at bounding box center [1188, 481] width 78 height 11
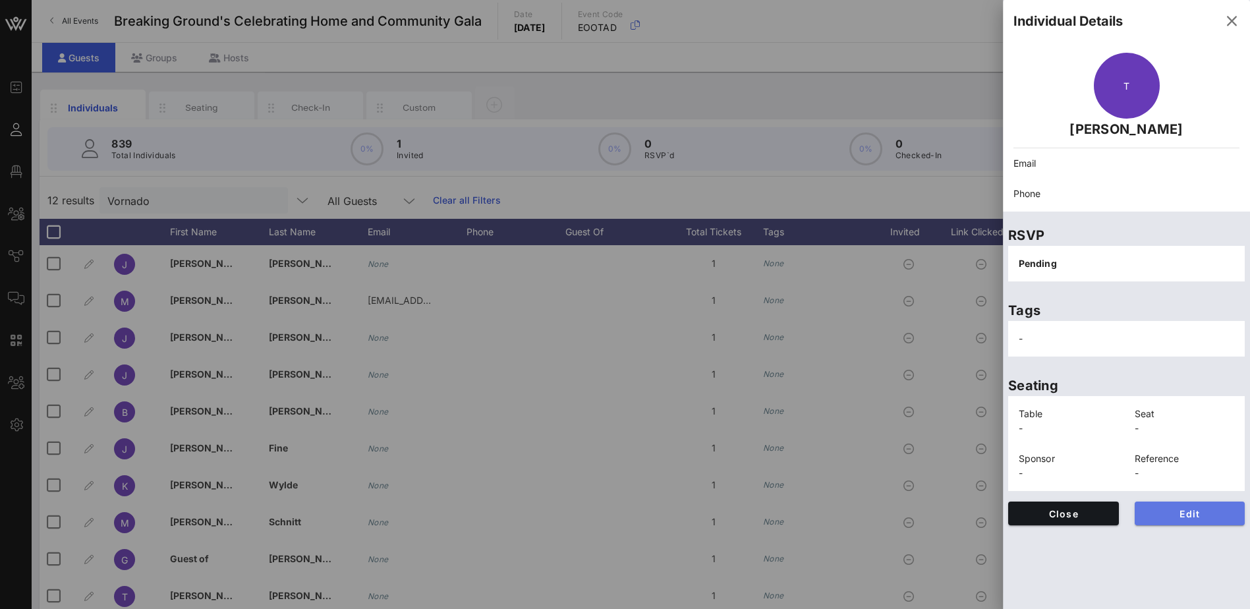
click at [1210, 512] on span "Edit" at bounding box center [1190, 513] width 90 height 11
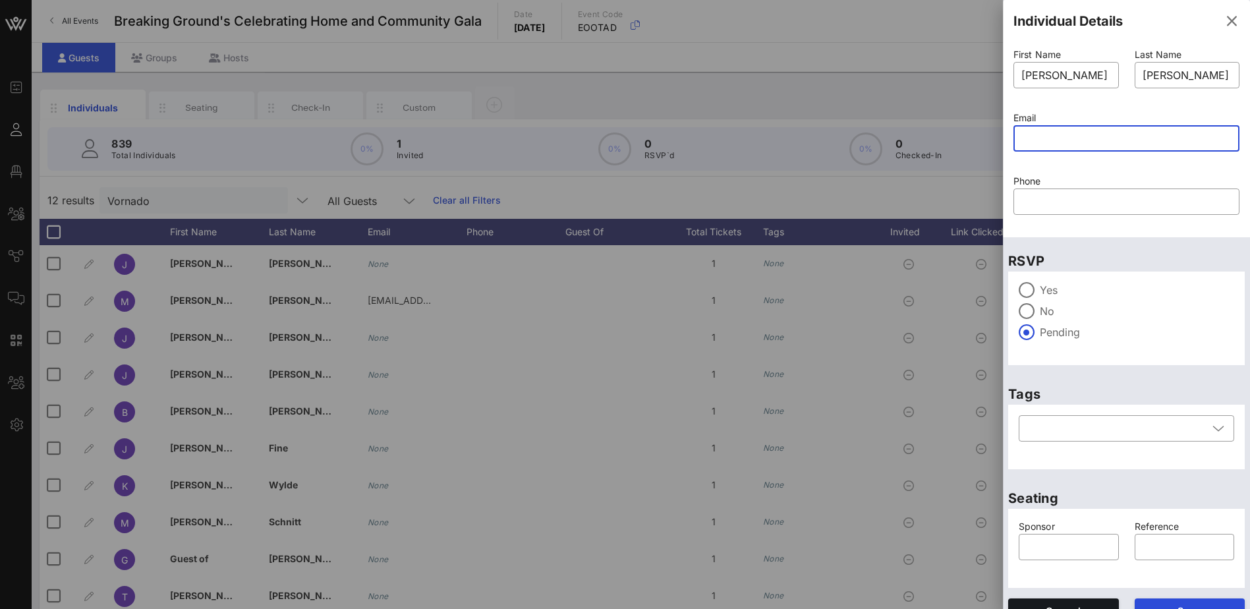
click at [1043, 128] on input "text" at bounding box center [1126, 138] width 210 height 21
paste input "[EMAIL_ADDRESS][DOMAIN_NAME]"
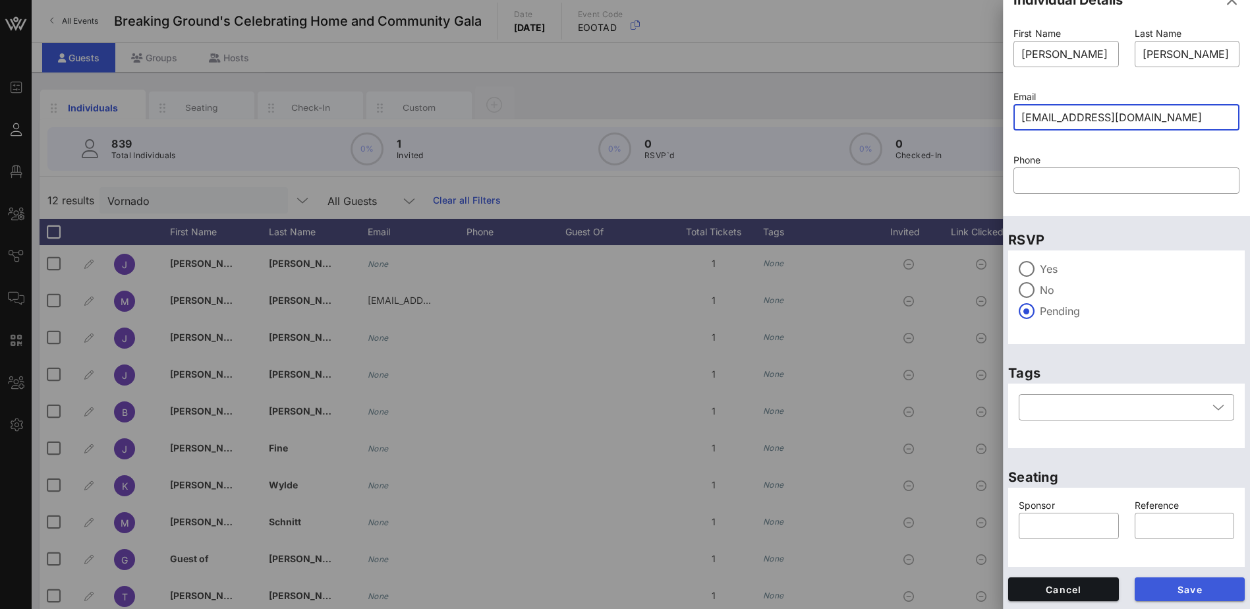
type input "[EMAIL_ADDRESS][DOMAIN_NAME]"
click at [1184, 586] on span "Save" at bounding box center [1190, 589] width 90 height 11
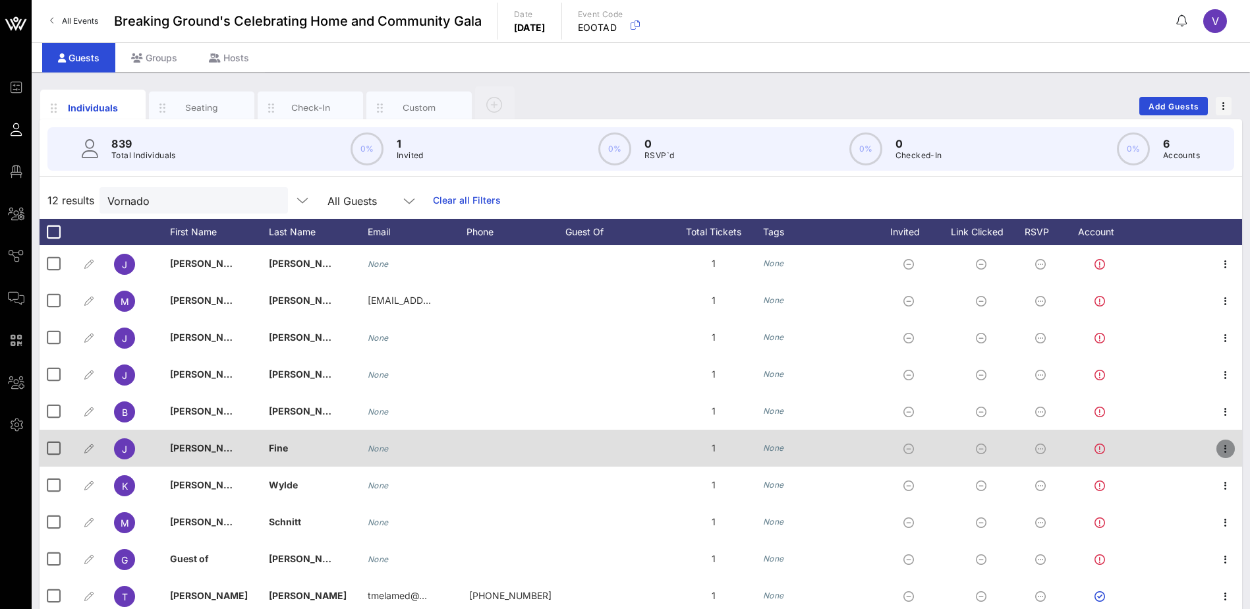
click at [1218, 447] on icon "button" at bounding box center [1226, 449] width 16 height 16
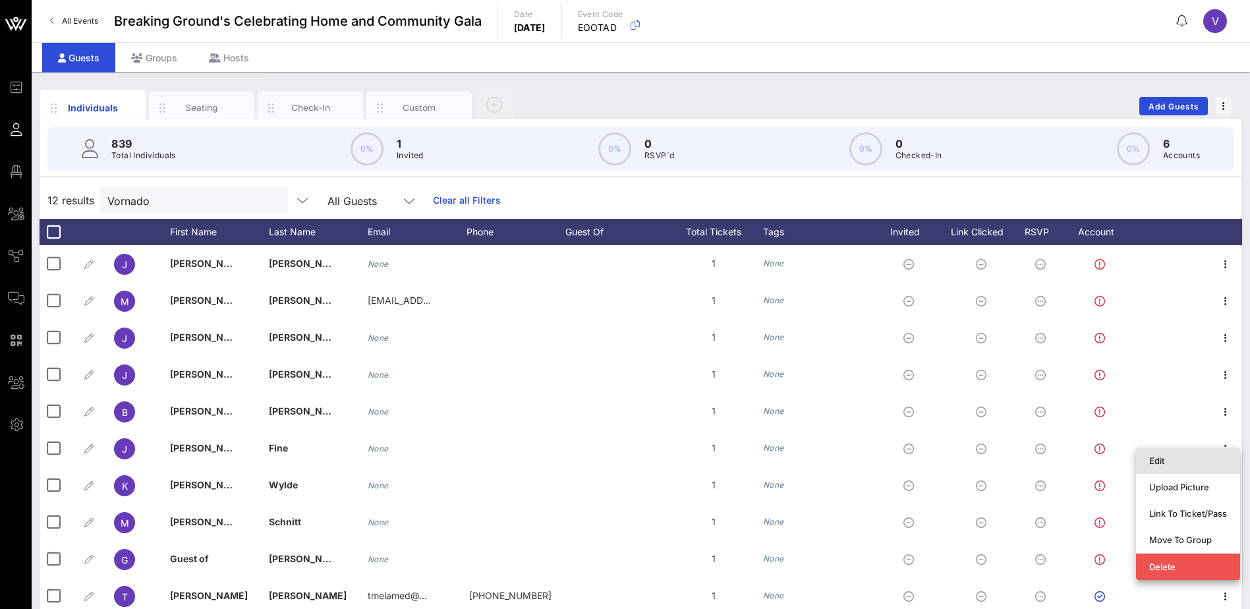
click at [1163, 457] on div "Edit" at bounding box center [1188, 460] width 78 height 11
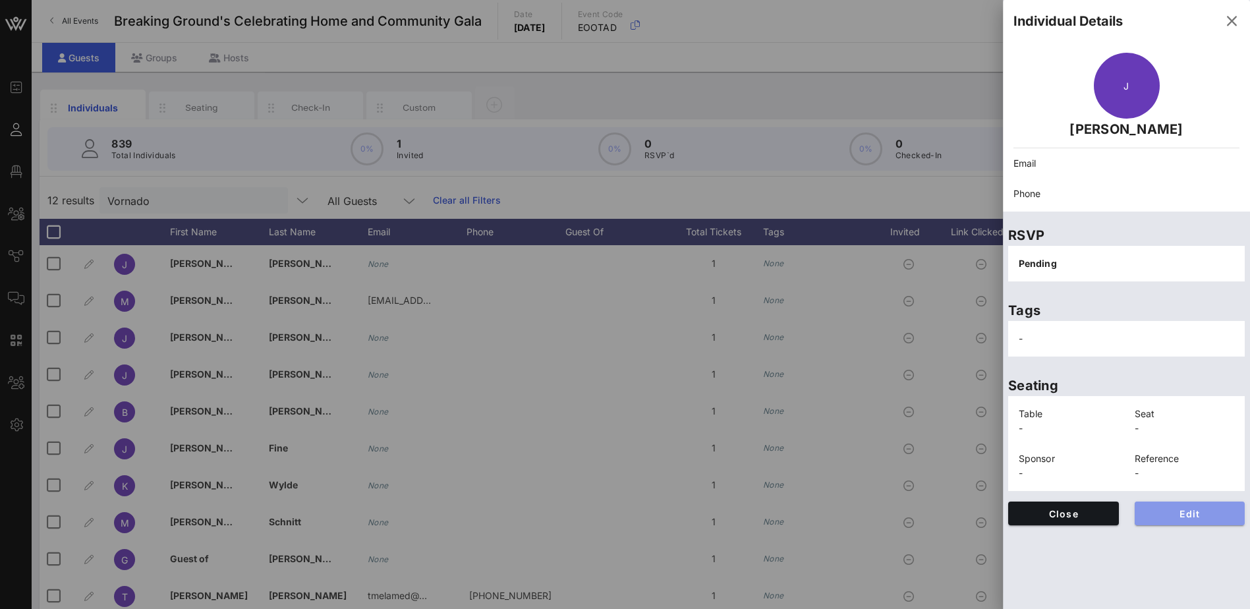
click at [1184, 509] on span "Edit" at bounding box center [1190, 513] width 90 height 11
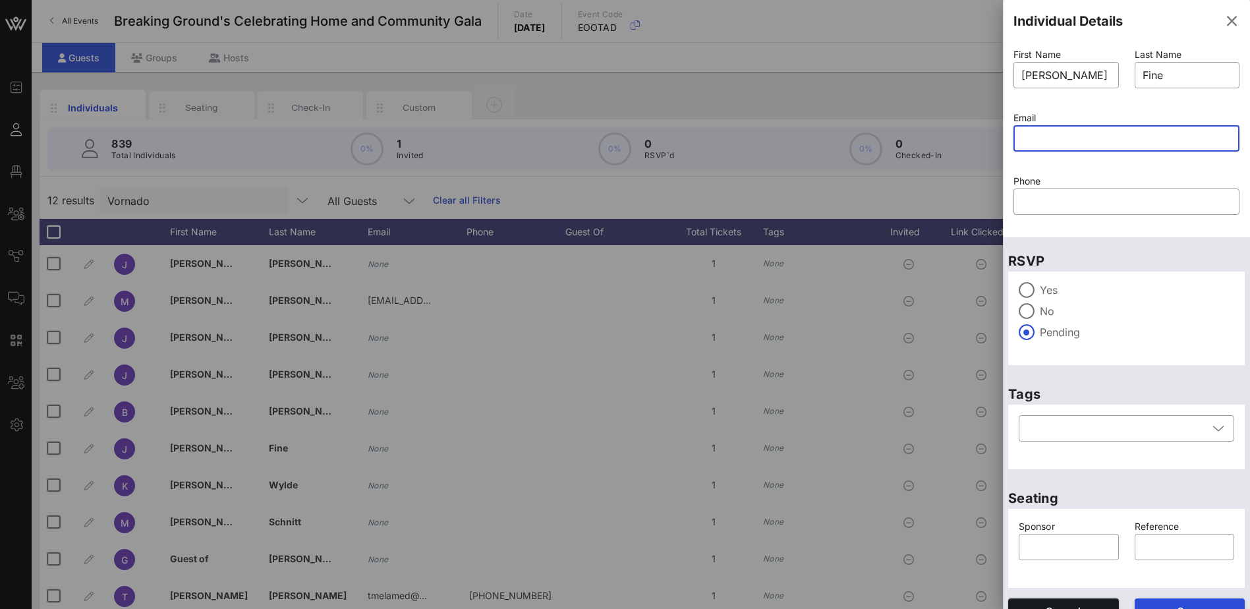
click at [1051, 138] on input "text" at bounding box center [1126, 138] width 210 height 21
paste input "[EMAIL_ADDRESS][DOMAIN_NAME]"
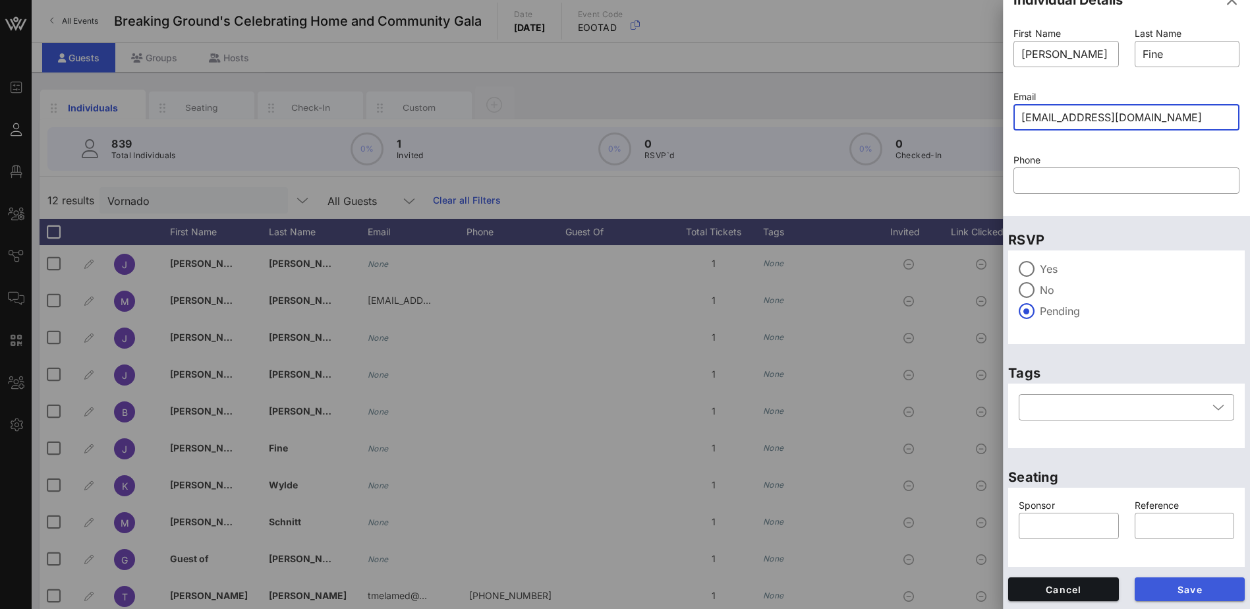
type input "[EMAIL_ADDRESS][DOMAIN_NAME]"
click at [1184, 586] on span "Save" at bounding box center [1190, 589] width 90 height 11
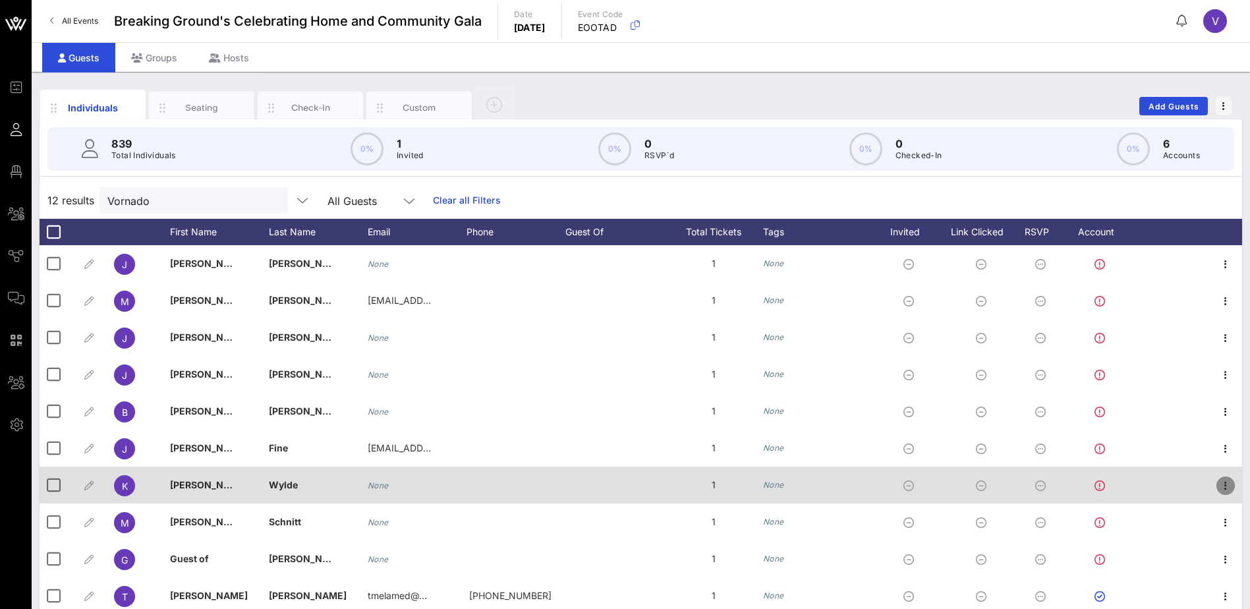
click at [1218, 483] on icon "button" at bounding box center [1226, 486] width 16 height 16
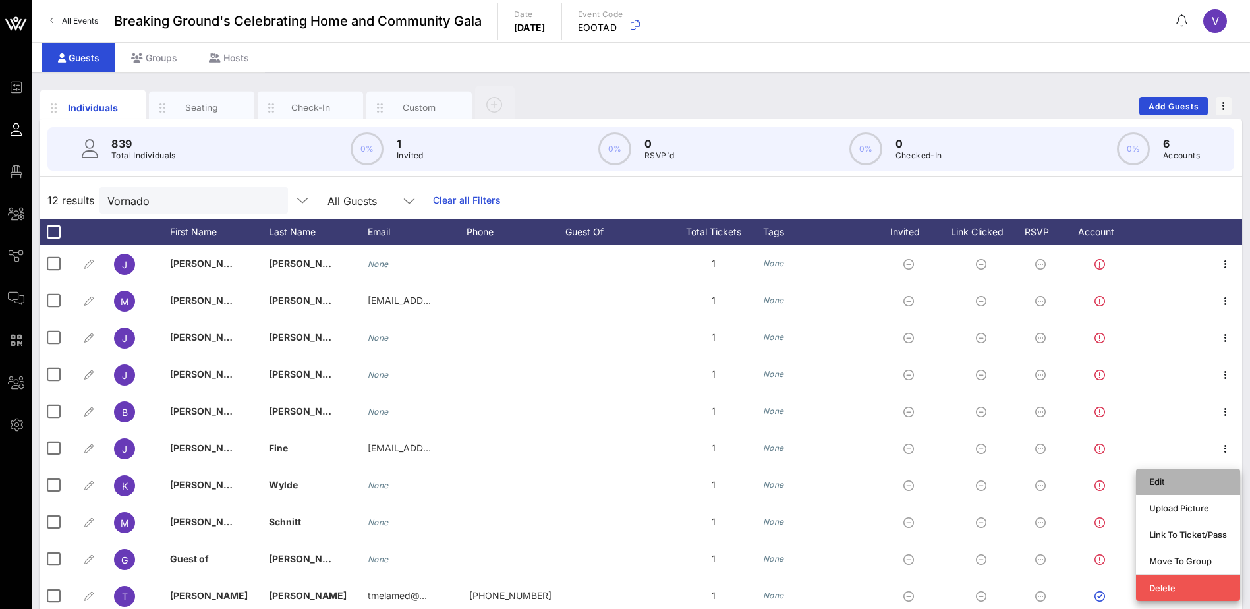
click at [1167, 485] on div "Edit" at bounding box center [1188, 481] width 78 height 11
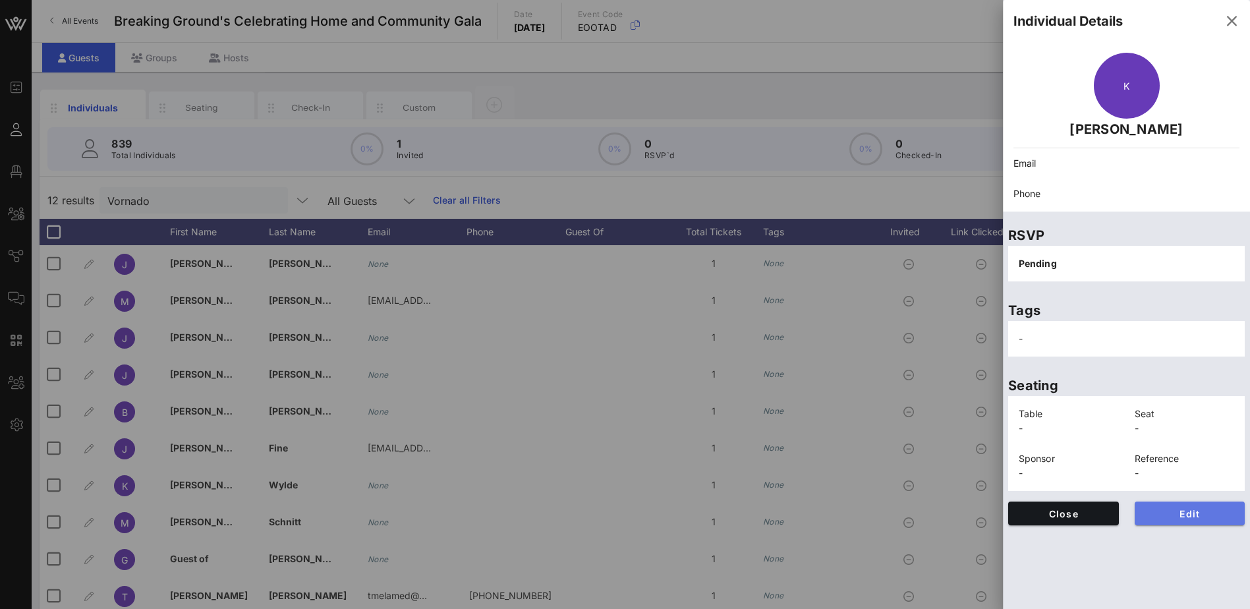
click at [1183, 506] on button "Edit" at bounding box center [1190, 513] width 111 height 24
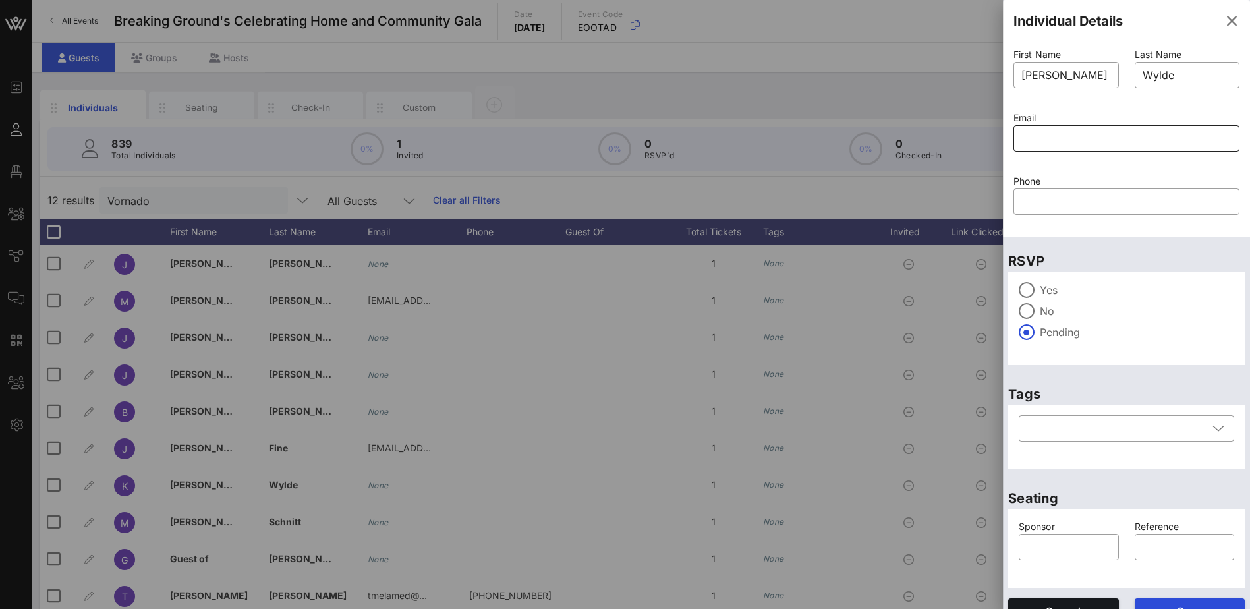
click at [1025, 128] on input "text" at bounding box center [1126, 138] width 210 height 21
paste input "[EMAIL_ADDRESS][DOMAIN_NAME]"
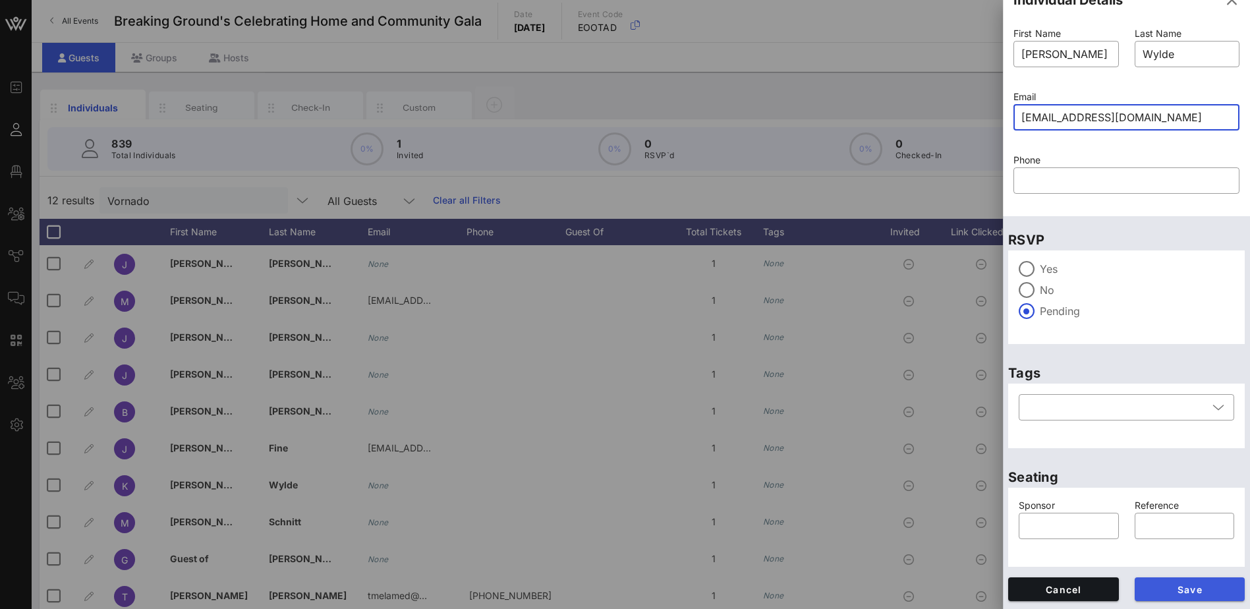
type input "[EMAIL_ADDRESS][DOMAIN_NAME]"
click at [1203, 592] on span "Save" at bounding box center [1190, 589] width 90 height 11
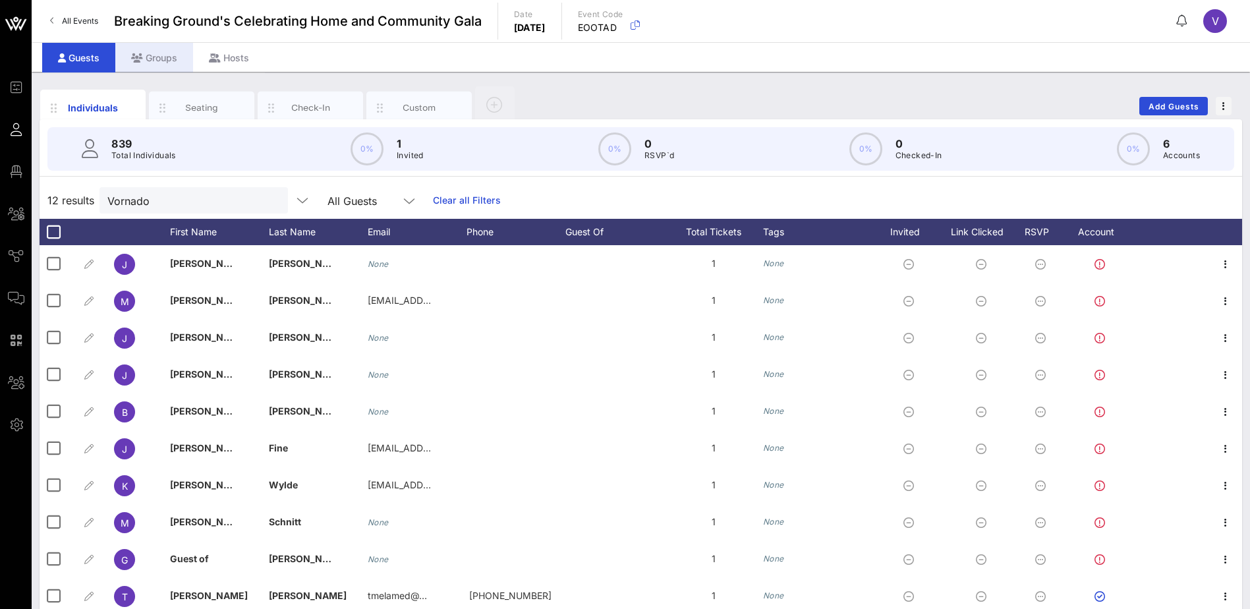
click at [156, 60] on div "Groups" at bounding box center [154, 58] width 78 height 30
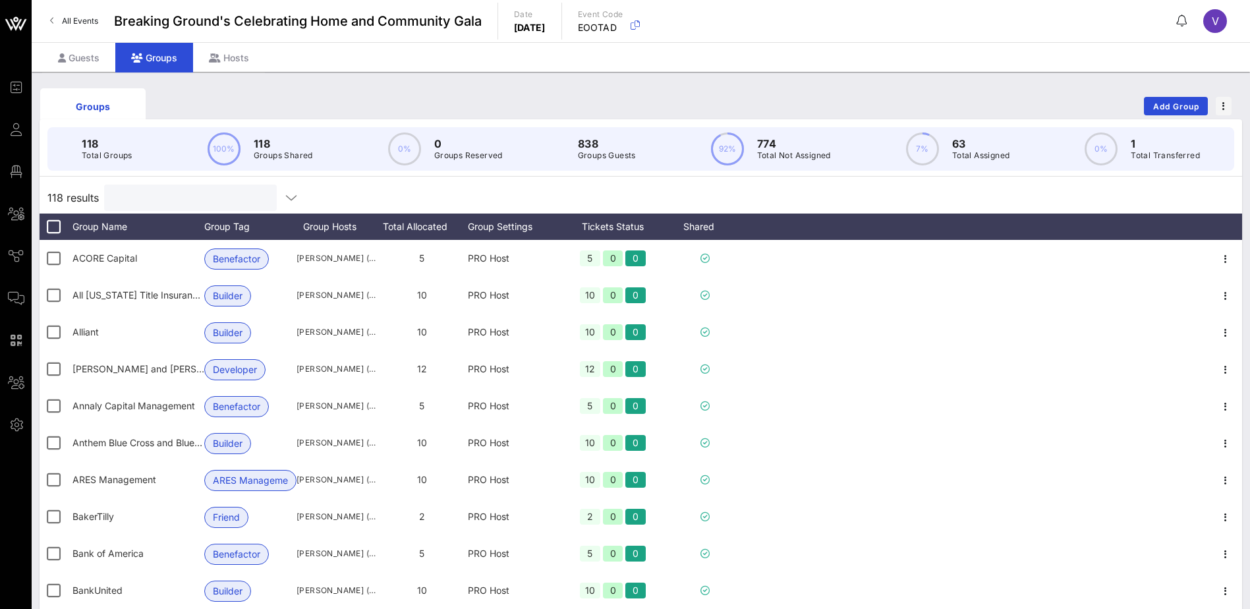
click at [164, 199] on input "text" at bounding box center [189, 197] width 154 height 17
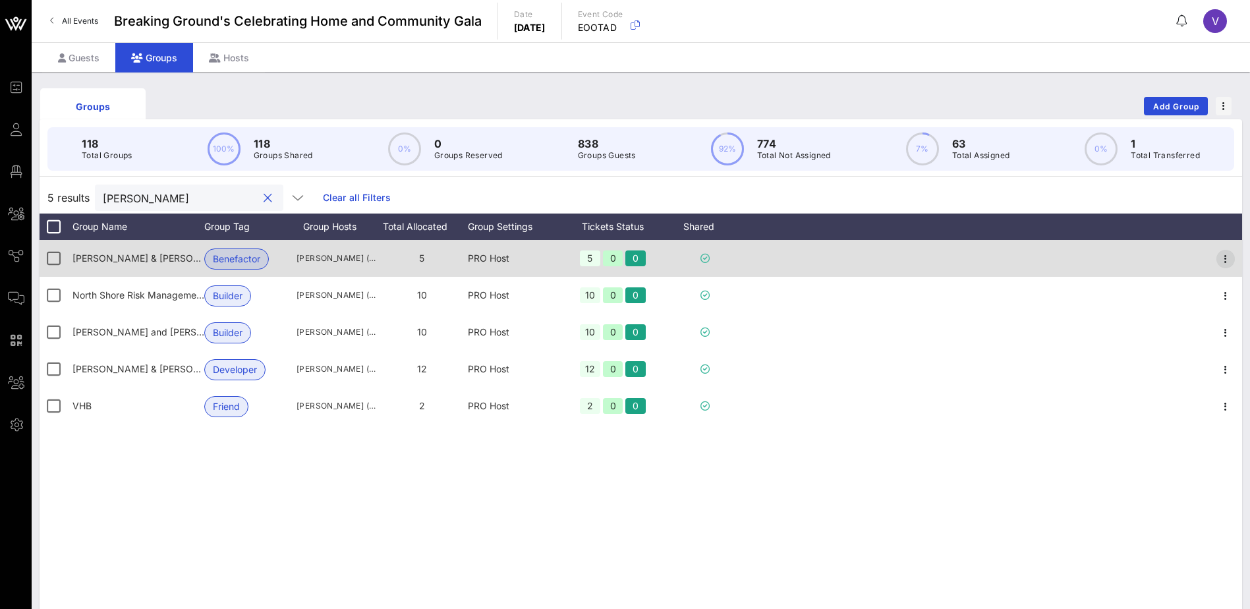
type input "[PERSON_NAME]"
click at [1229, 262] on icon "button" at bounding box center [1226, 259] width 16 height 16
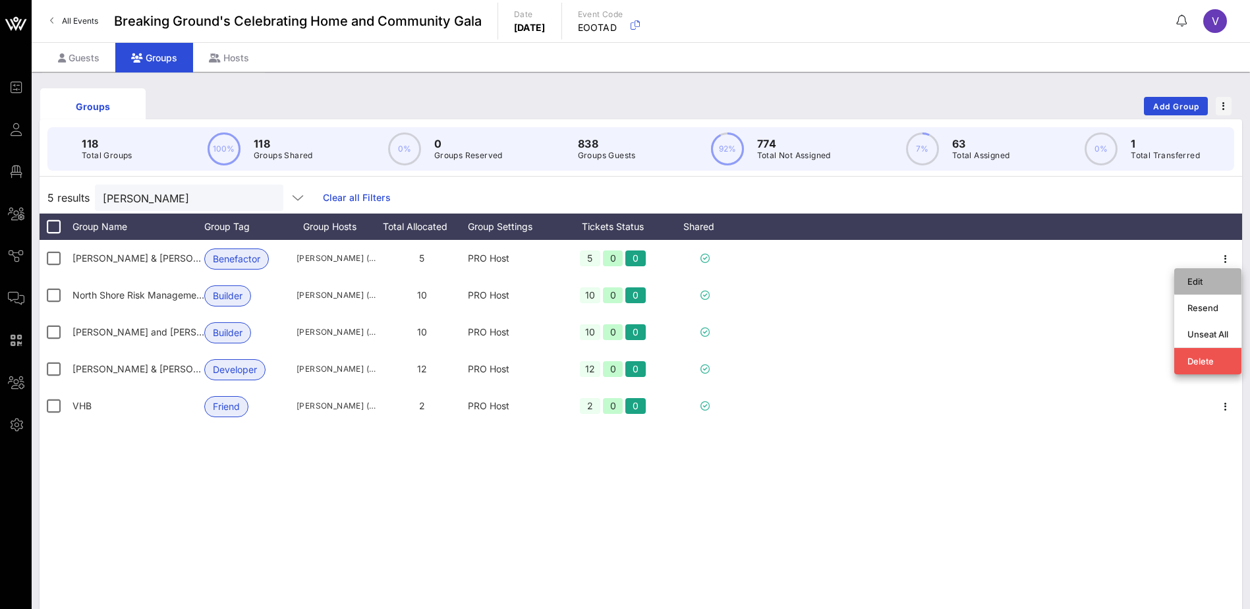
click at [1214, 275] on div "Edit" at bounding box center [1207, 281] width 41 height 21
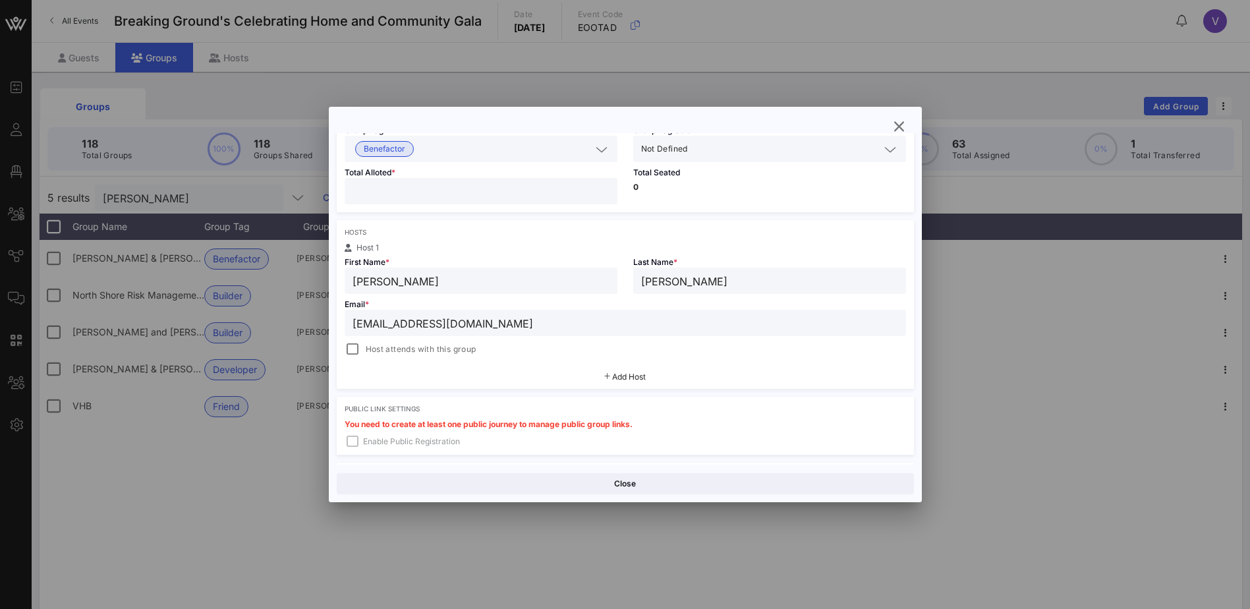
scroll to position [132, 0]
click at [349, 347] on div at bounding box center [352, 348] width 18 height 18
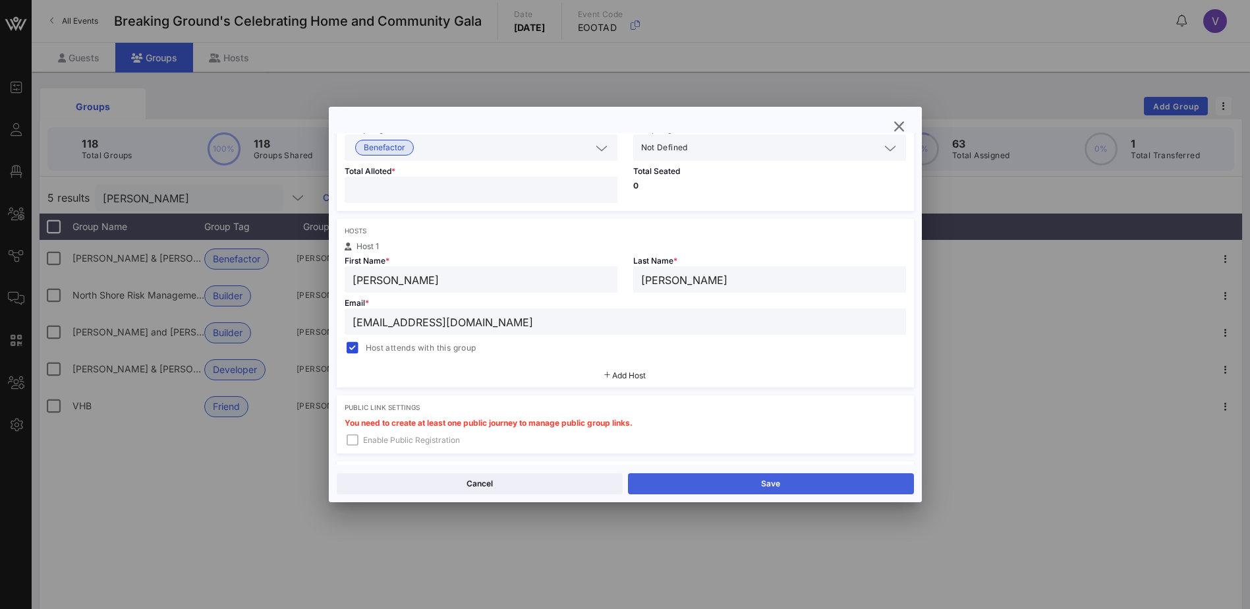
click at [785, 480] on button "Save" at bounding box center [771, 483] width 286 height 21
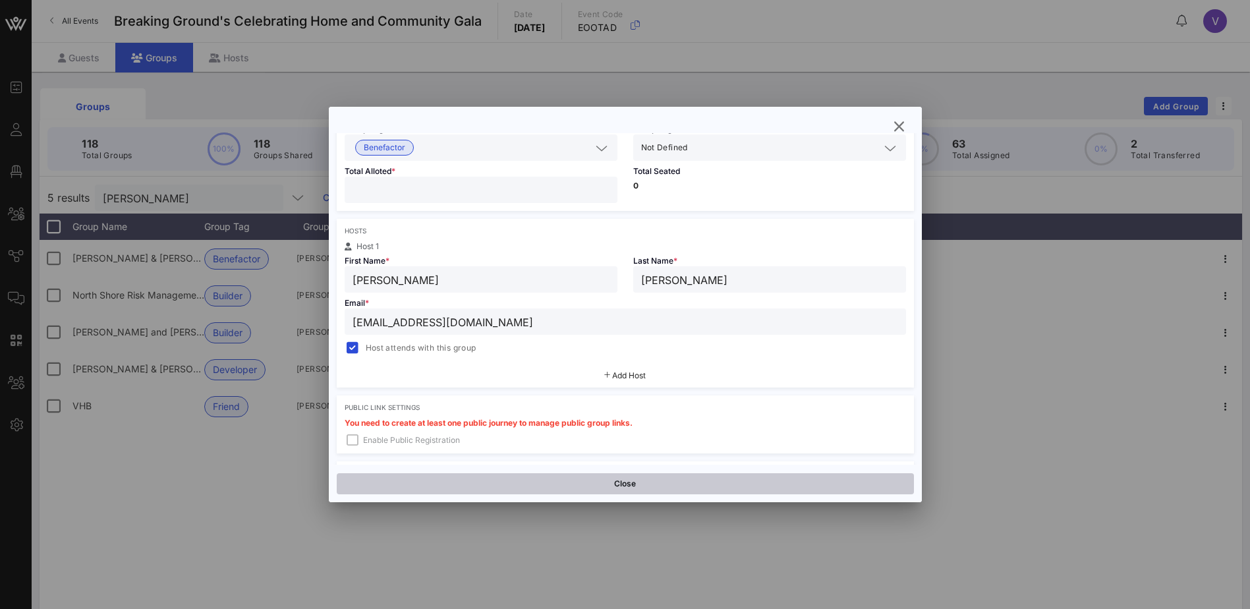
click at [597, 484] on button "Close" at bounding box center [625, 483] width 577 height 21
